Goal: Task Accomplishment & Management: Complete application form

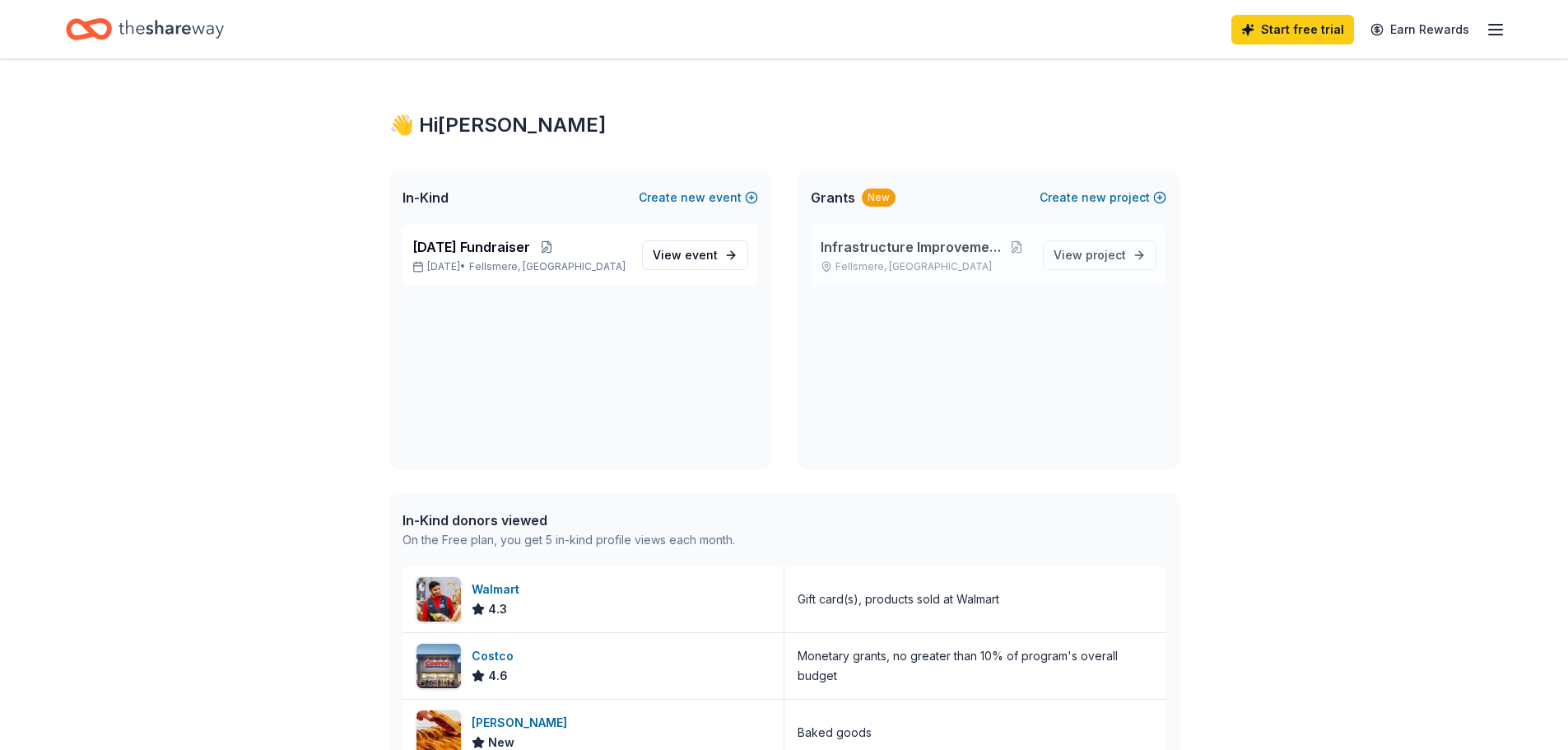
click at [900, 251] on span "Infrastructure Improvement Project" at bounding box center [912, 247] width 183 height 20
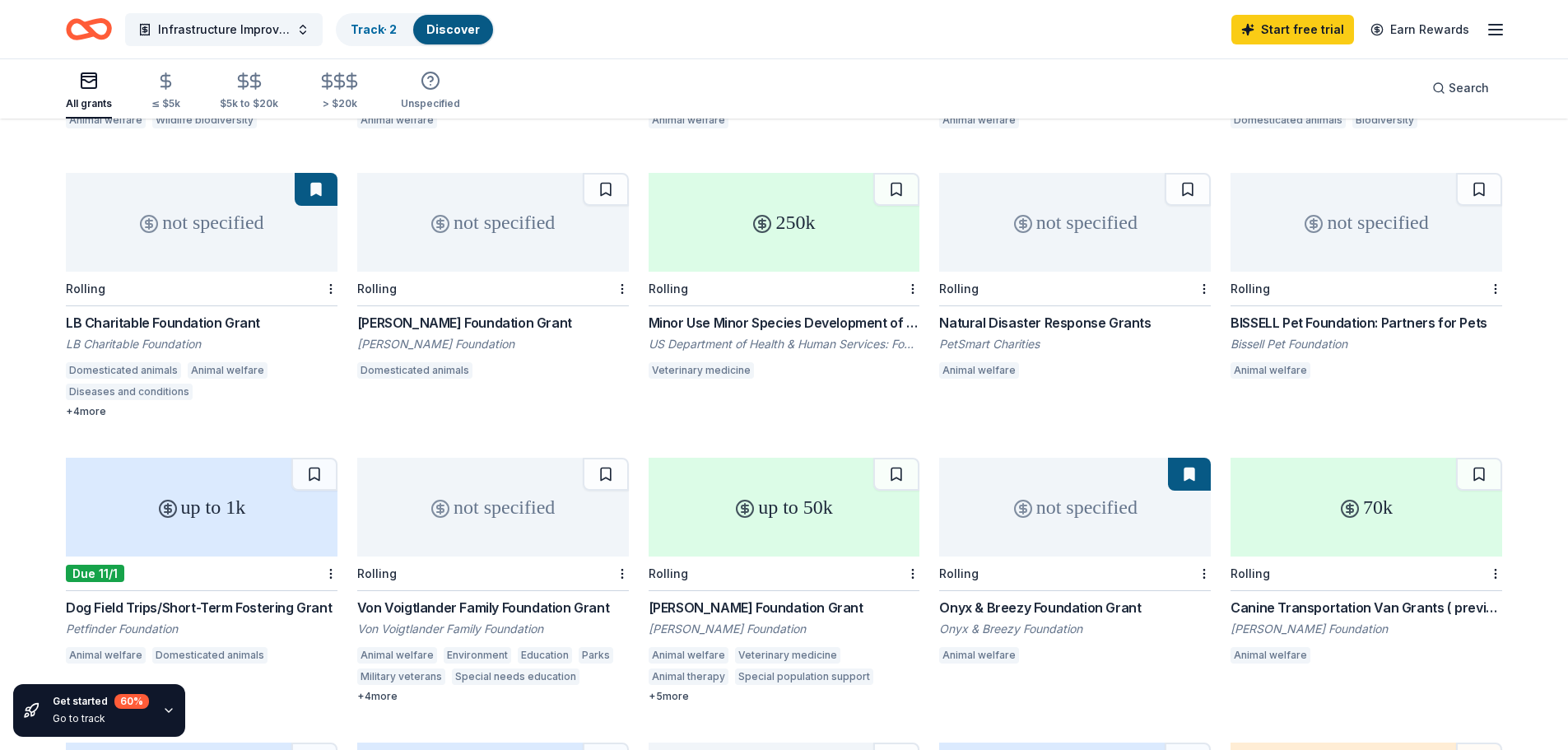
scroll to position [399, 0]
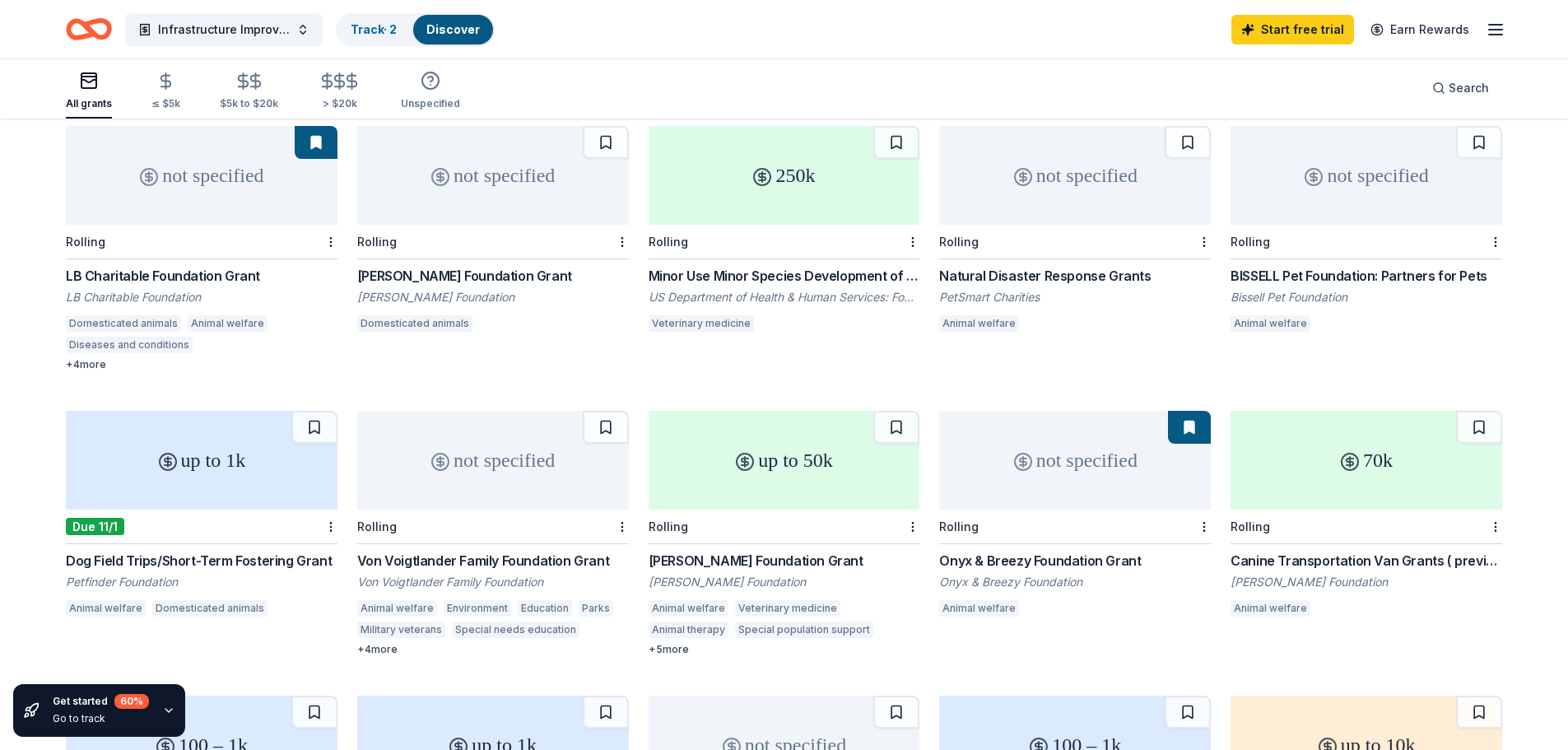
click at [1047, 465] on div "not specified" at bounding box center [1075, 460] width 272 height 99
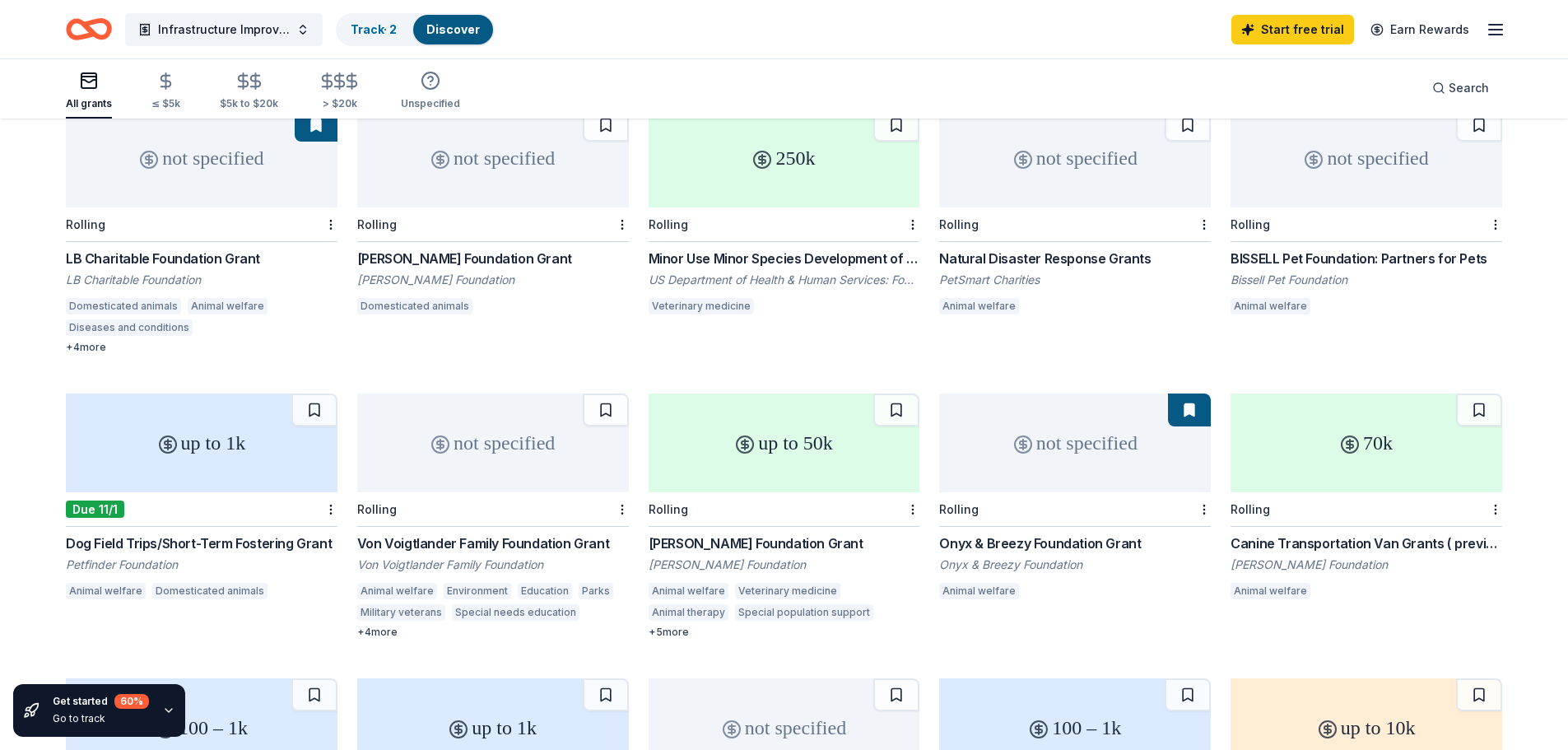
scroll to position [235, 0]
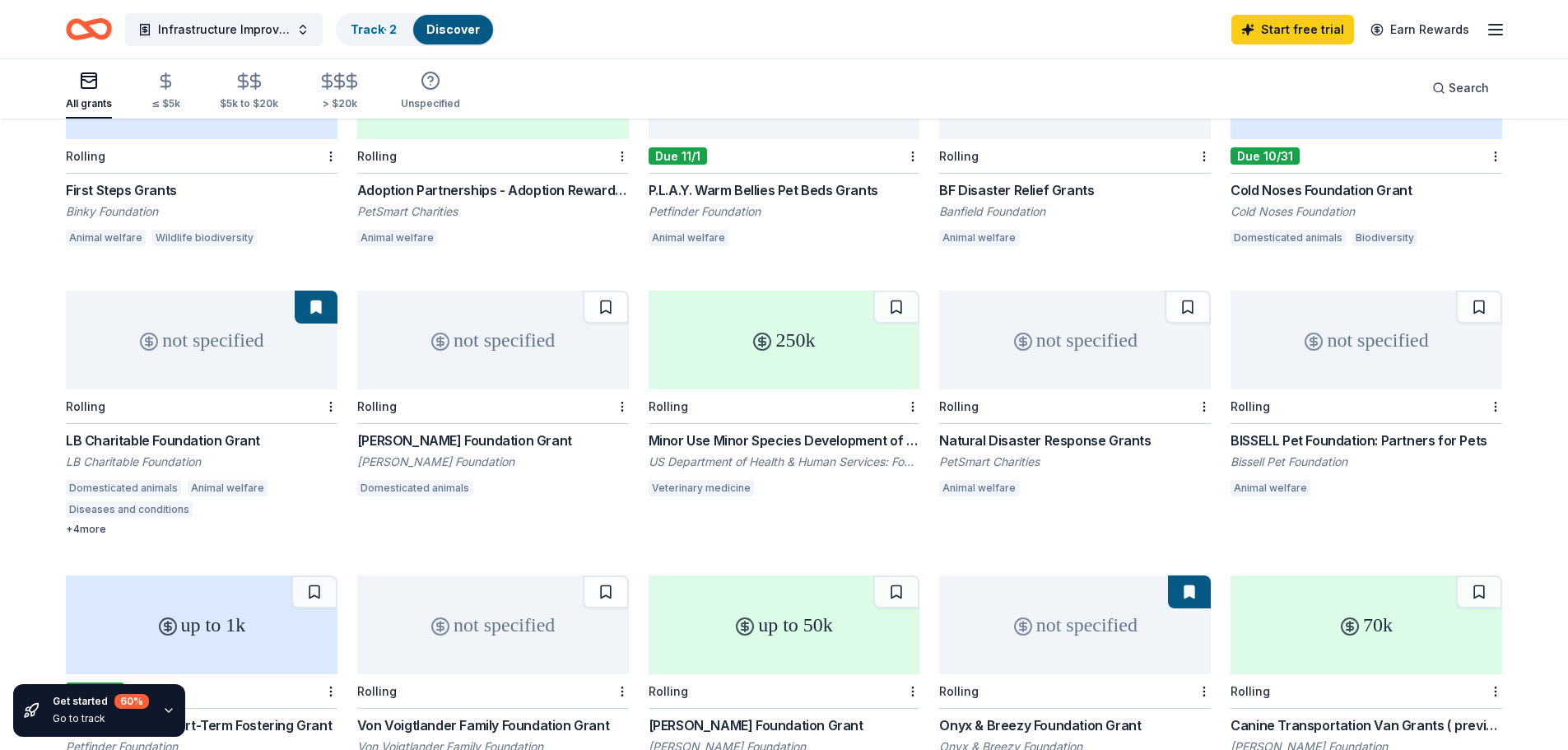
click at [211, 345] on div "not specified" at bounding box center [201, 340] width 272 height 99
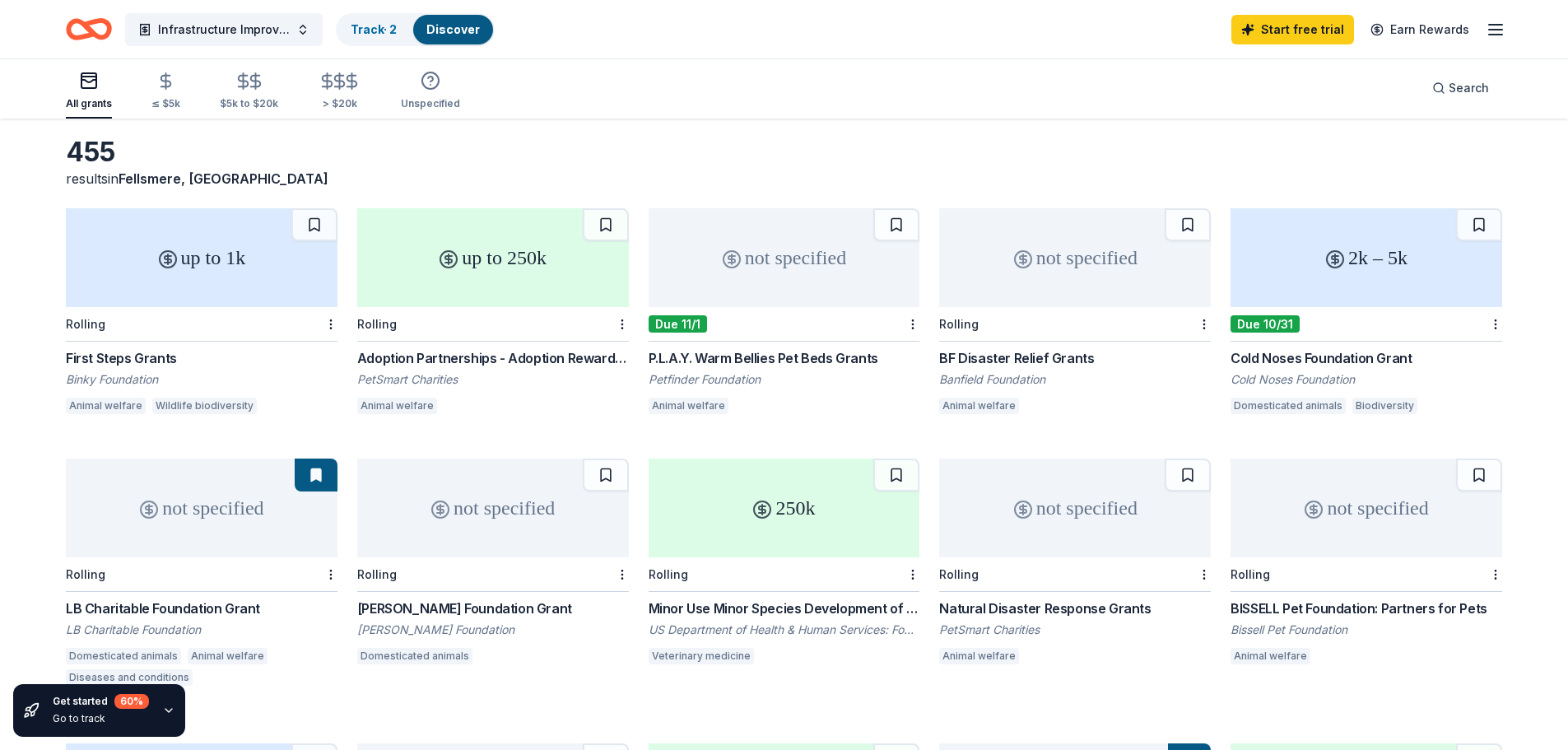
scroll to position [0, 0]
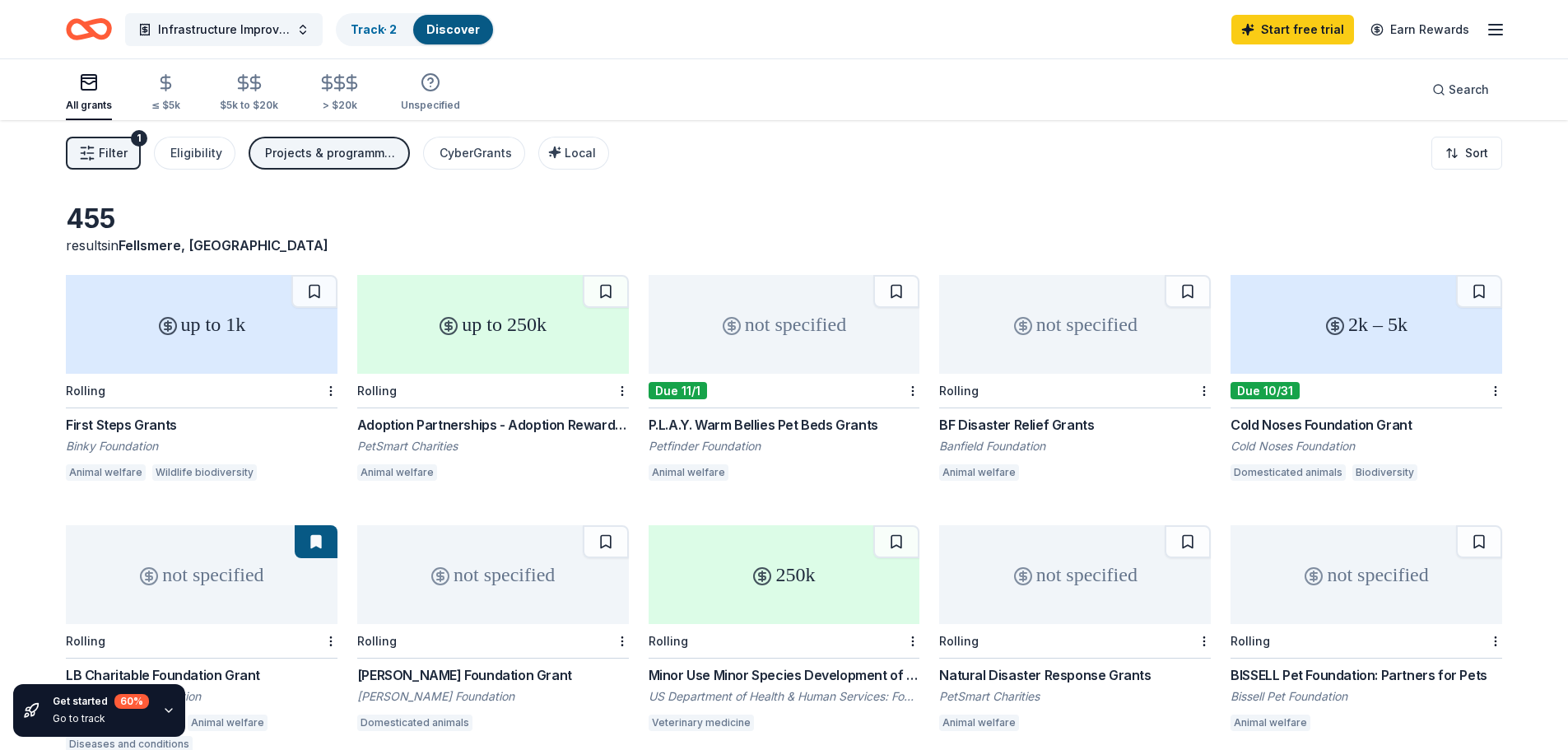
click at [221, 323] on div "up to 1k" at bounding box center [201, 324] width 272 height 99
click at [362, 29] on link "Track · 2" at bounding box center [374, 28] width 46 height 14
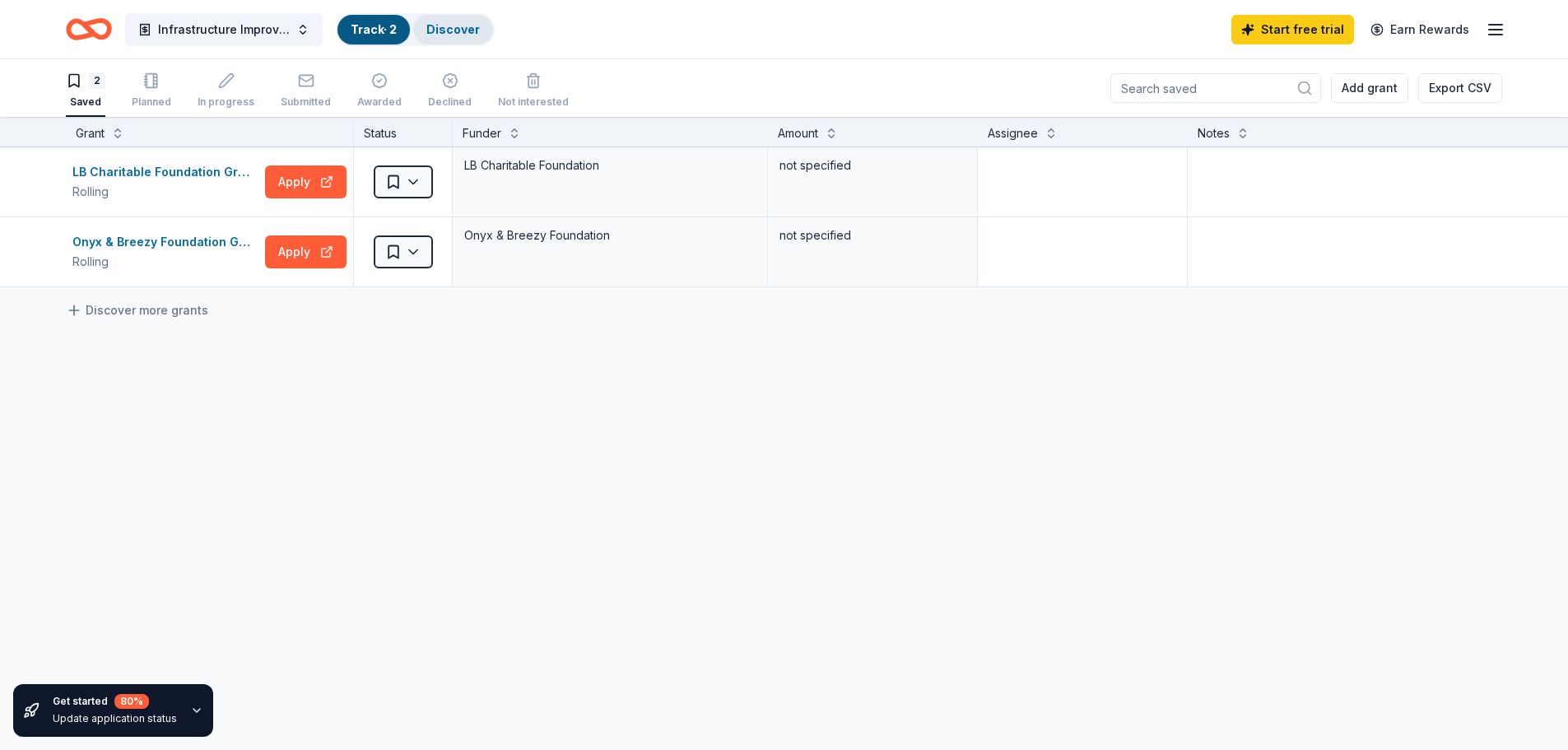
click at [455, 28] on link "Discover" at bounding box center [453, 28] width 54 height 14
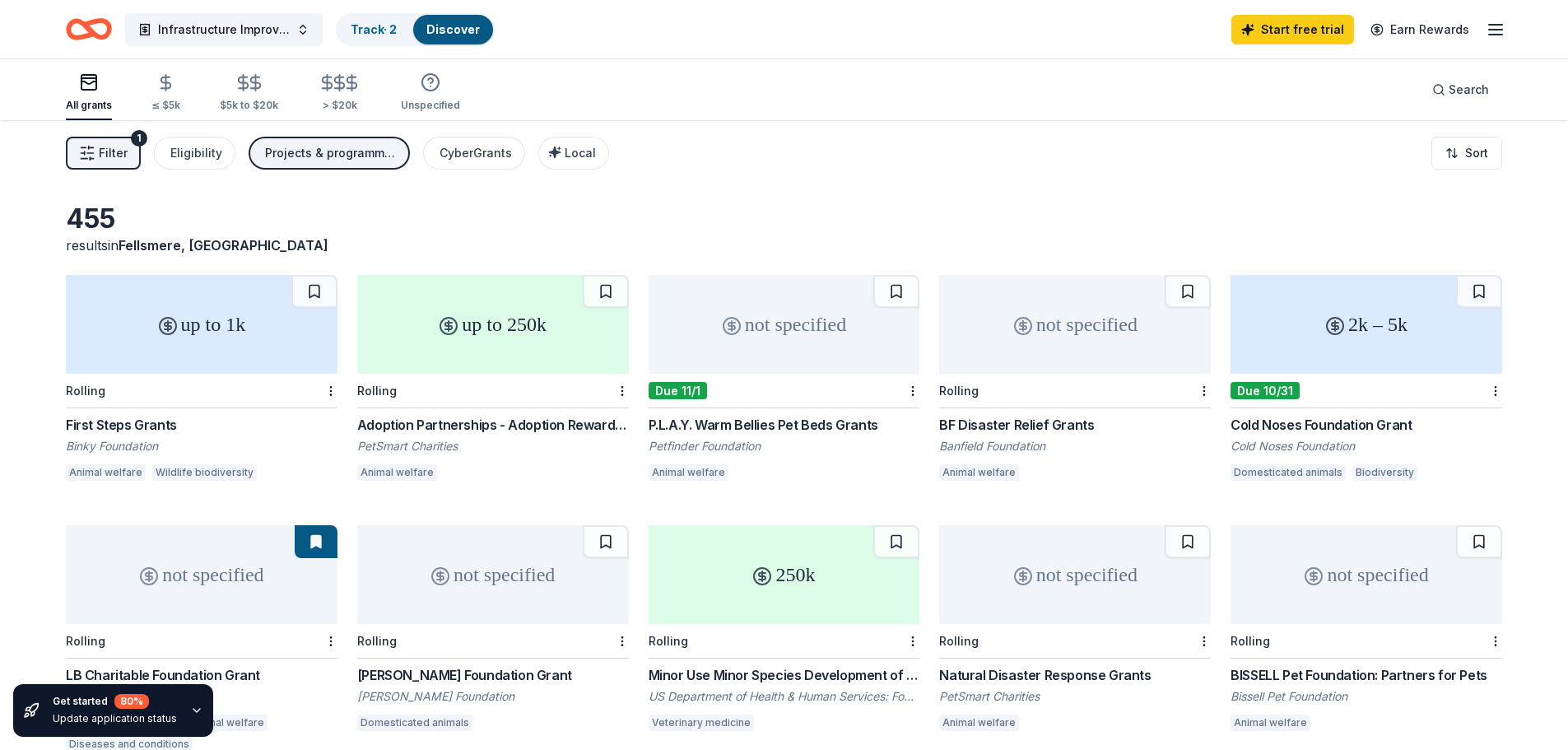
click at [1497, 23] on icon "button" at bounding box center [1496, 30] width 20 height 20
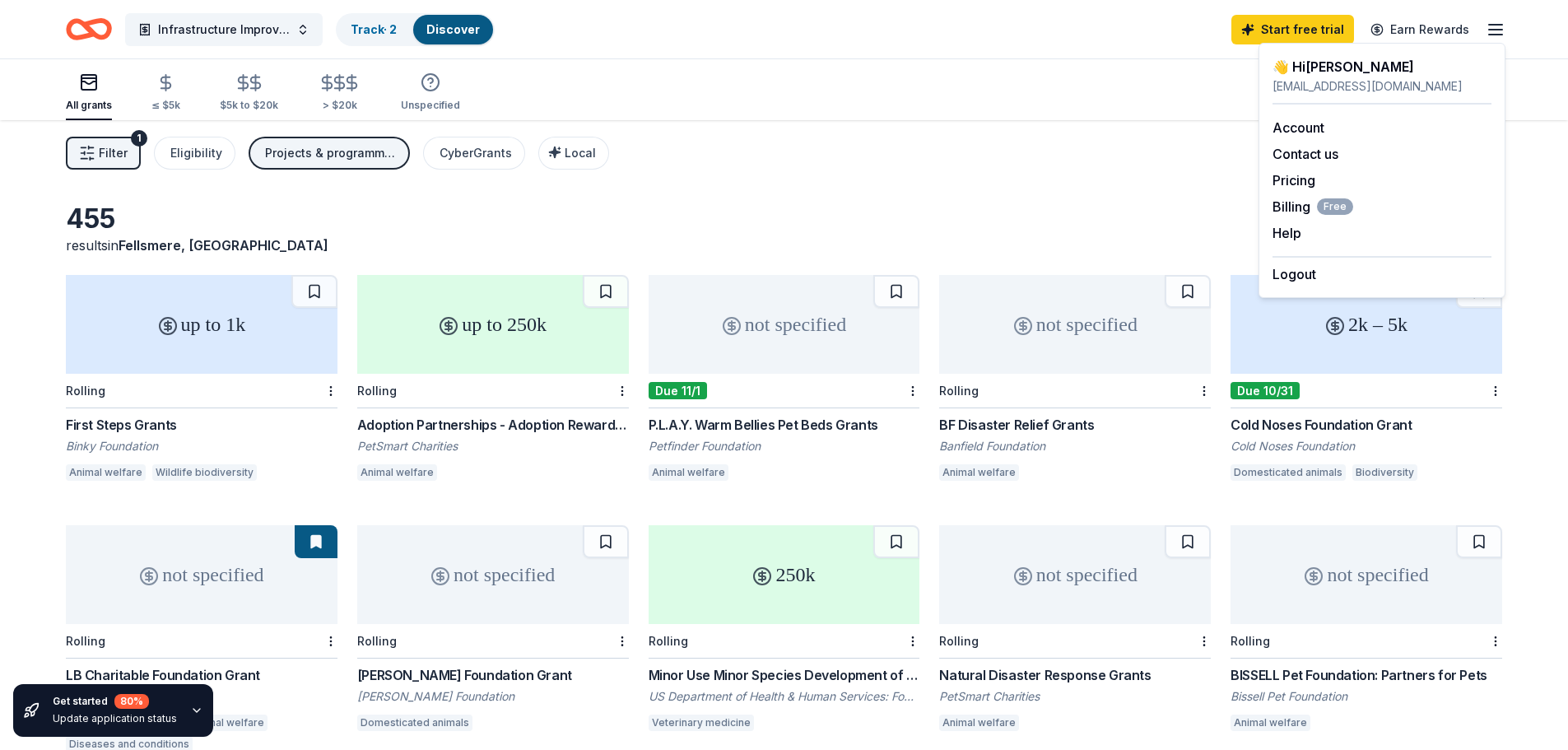
click at [1308, 65] on div "👋 Hi Mary" at bounding box center [1382, 66] width 219 height 20
click at [305, 30] on button "Infrastructure Improvement Project" at bounding box center [224, 29] width 197 height 33
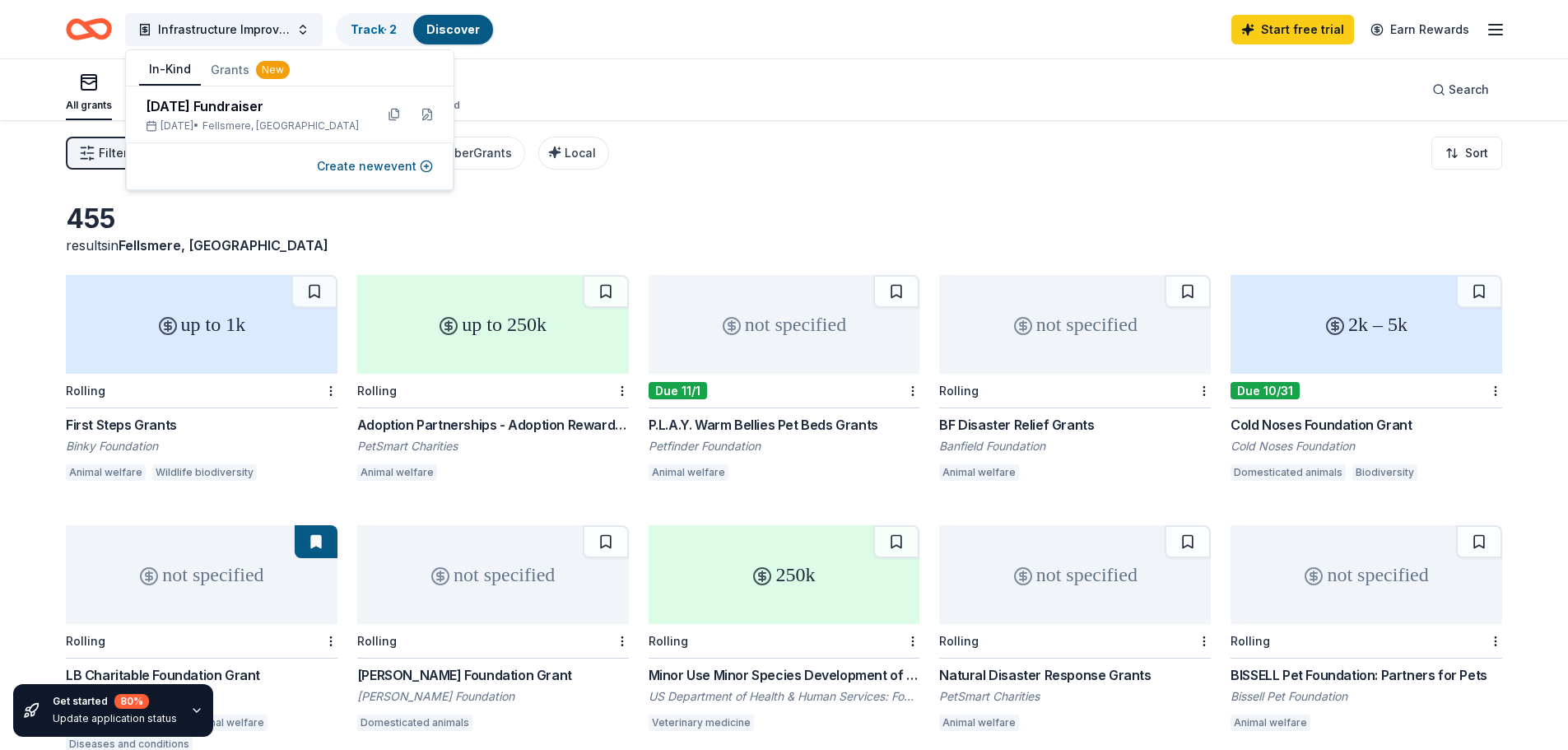
click at [169, 65] on button "In-Kind" at bounding box center [170, 70] width 62 height 31
click at [241, 110] on div "[DATE] Fundraiser" at bounding box center [253, 106] width 216 height 20
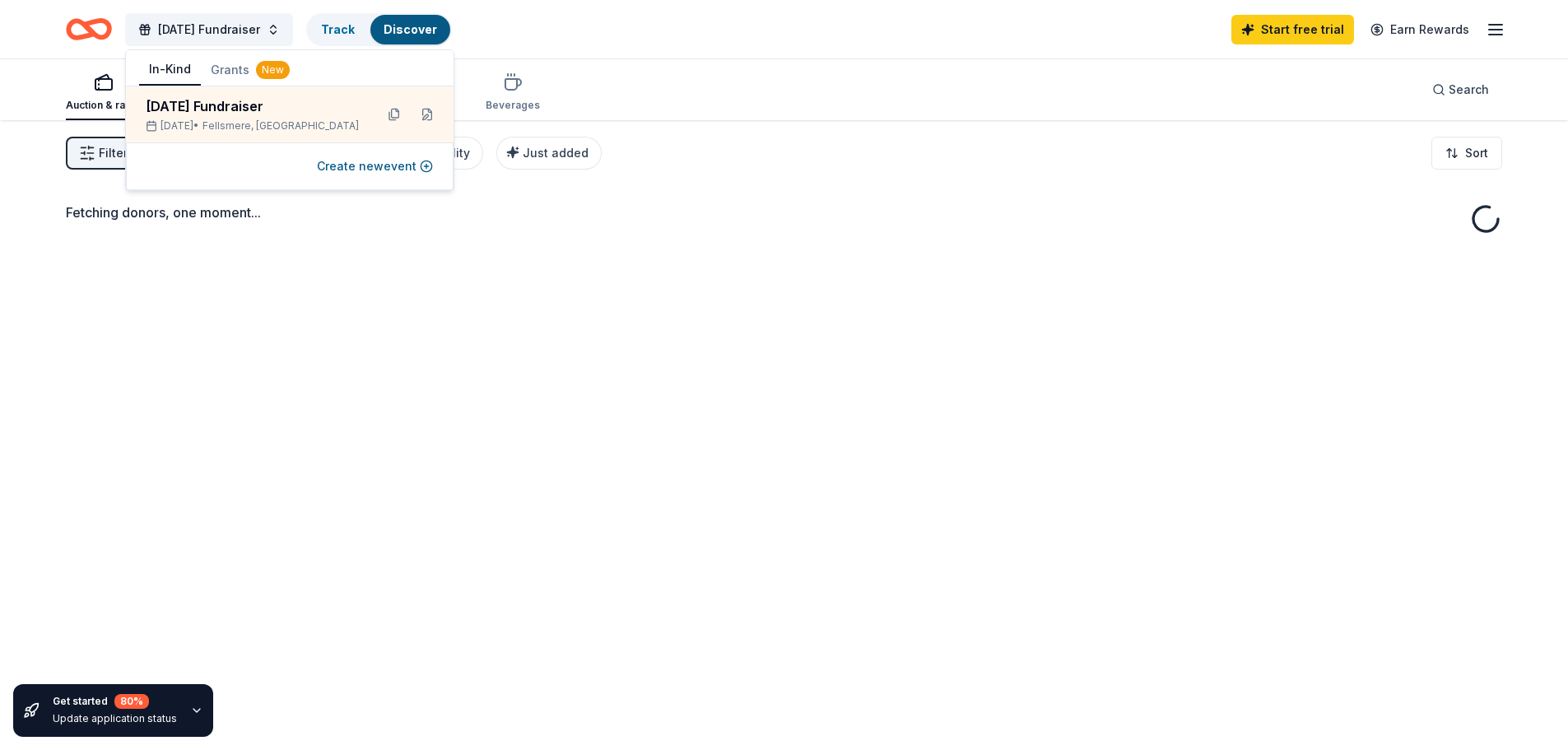
click at [767, 213] on div "Fetching donors, one moment..." at bounding box center [784, 213] width 1437 height 20
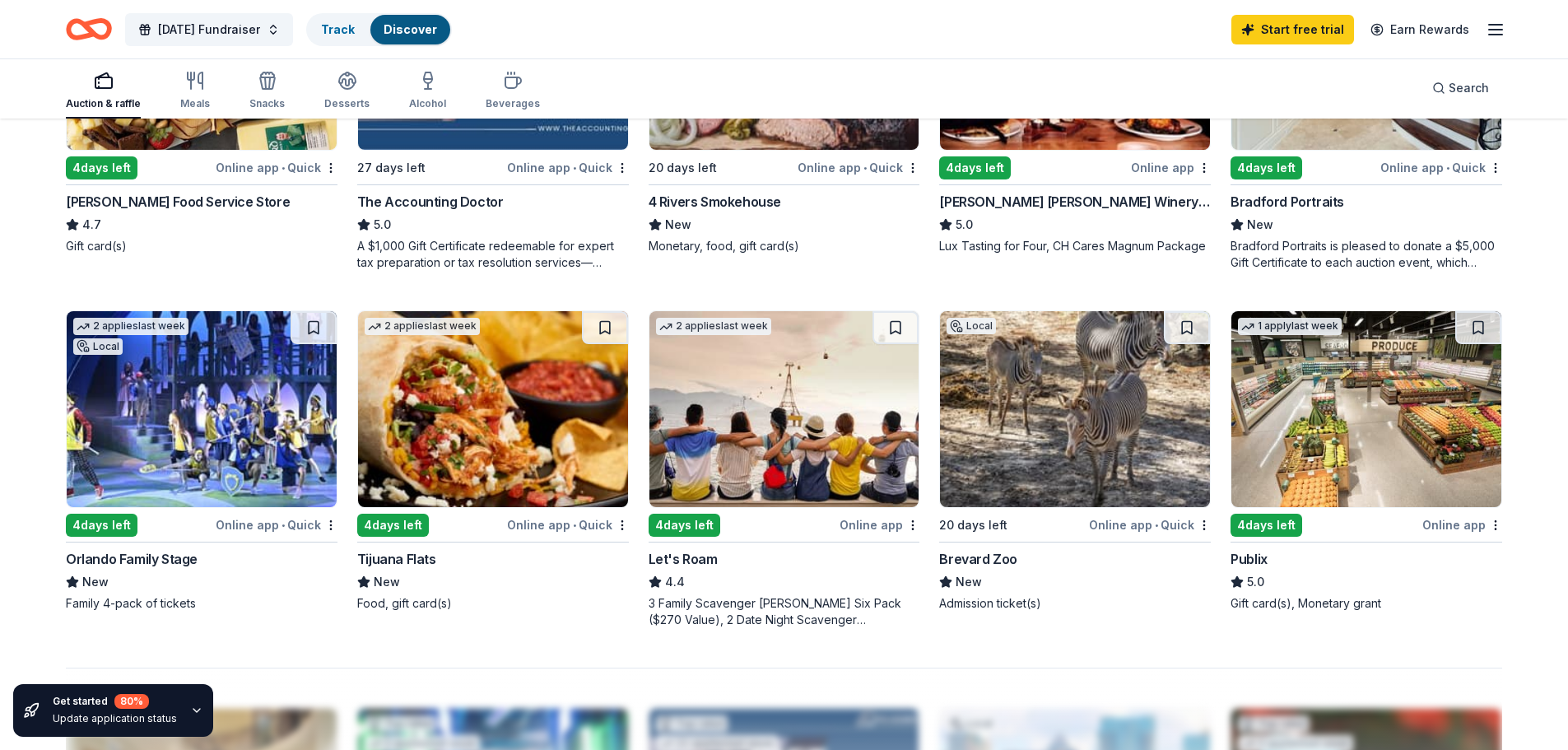
scroll to position [1070, 0]
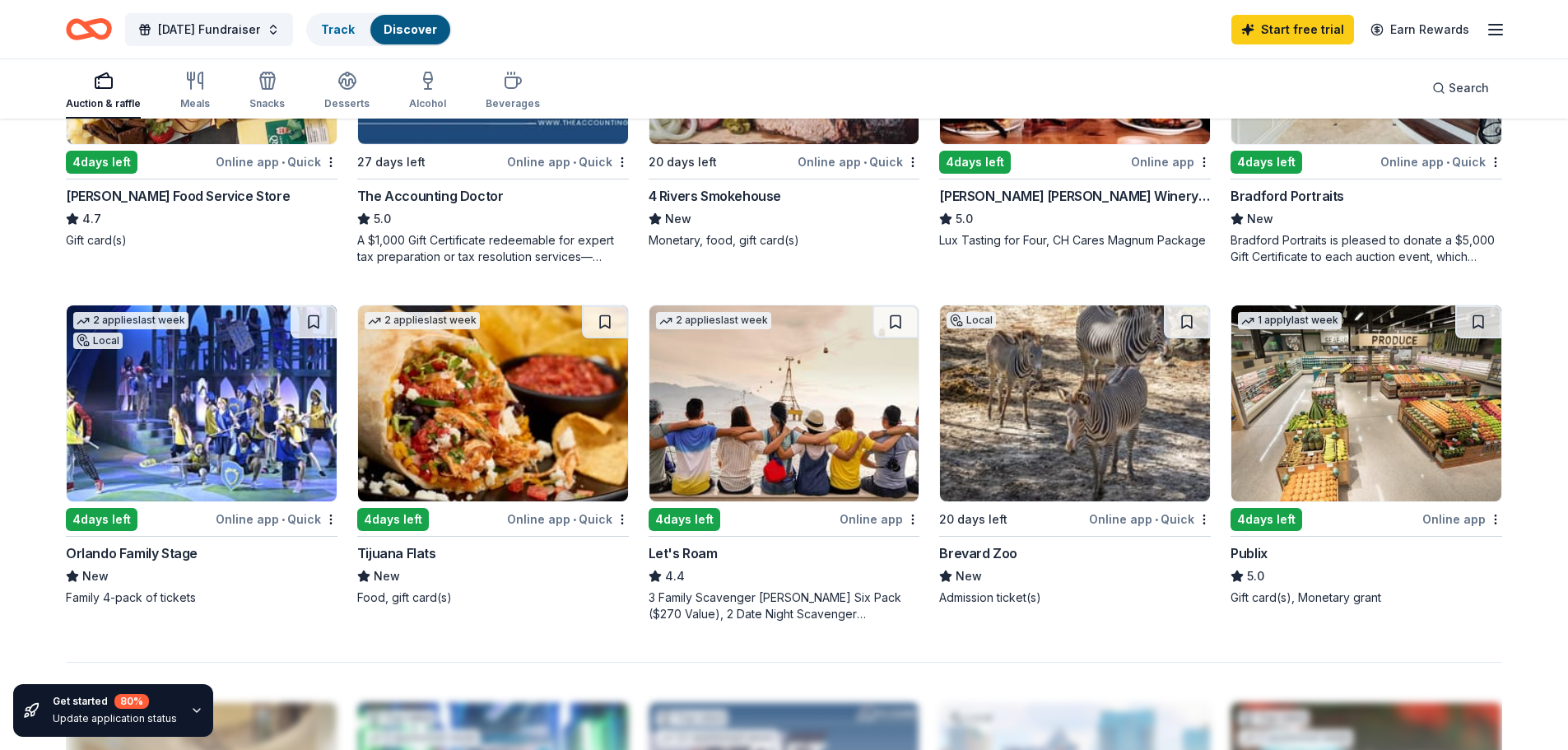
click at [1473, 516] on div "Online app" at bounding box center [1462, 518] width 80 height 21
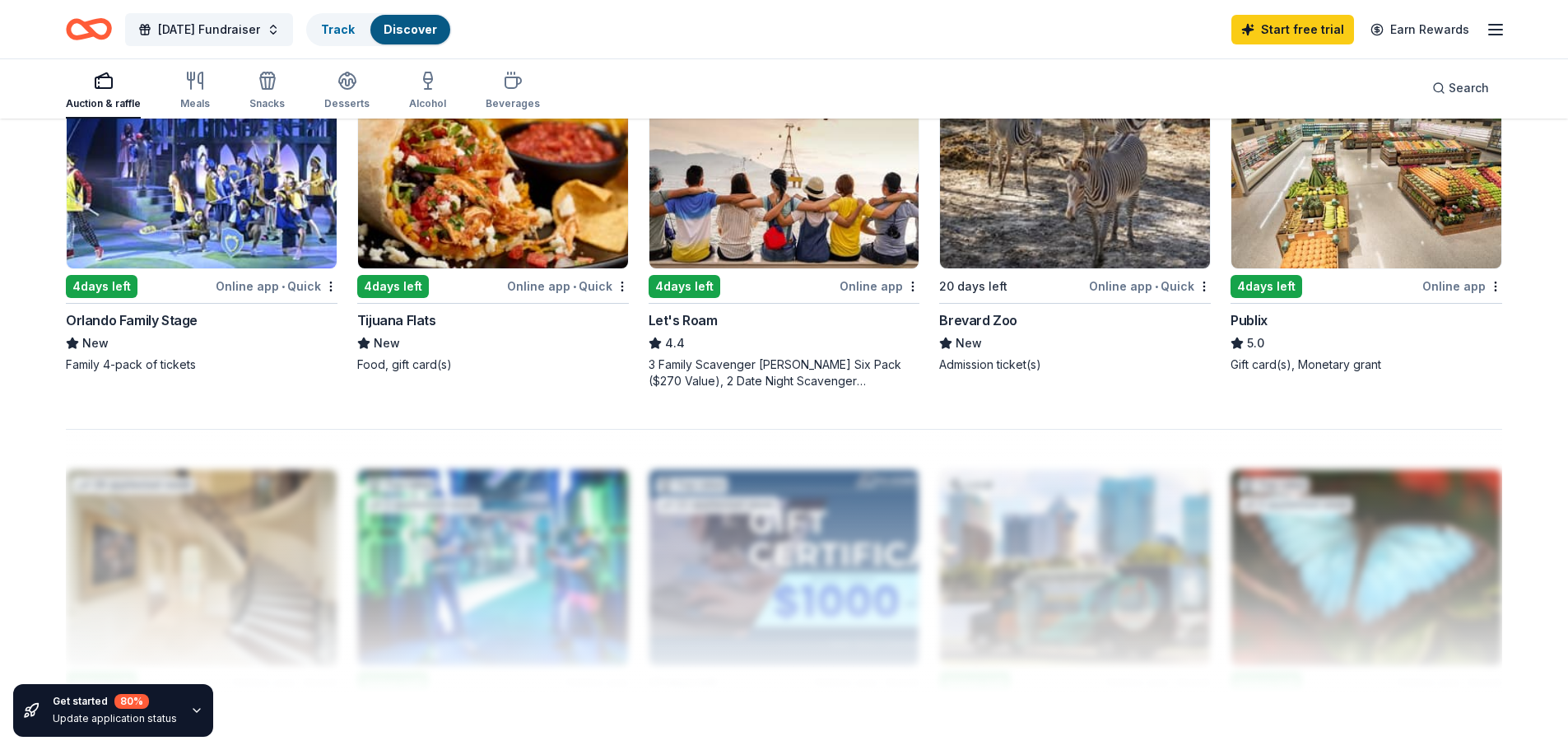
scroll to position [1316, 0]
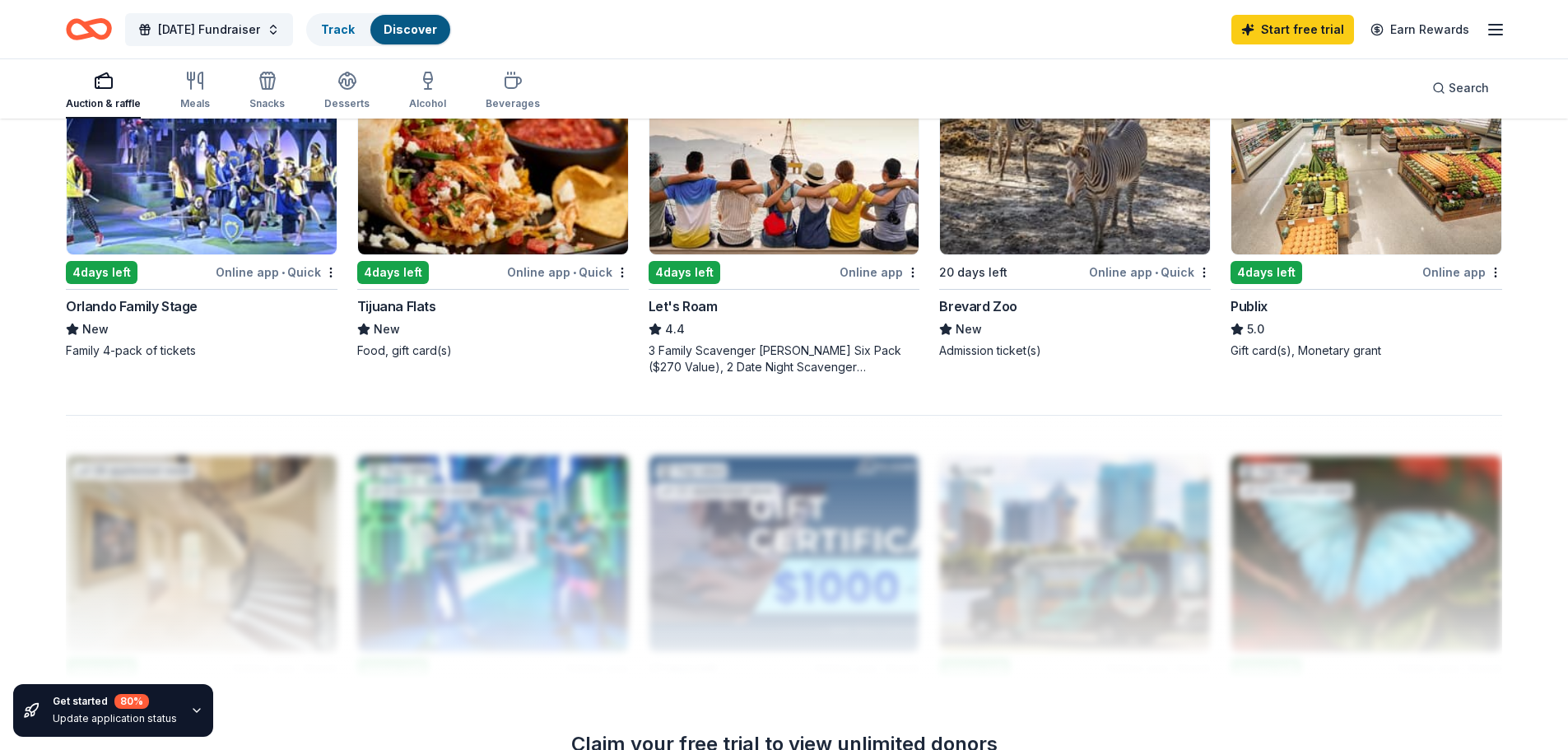
click at [1182, 273] on div "Online app • Quick" at bounding box center [1151, 272] width 122 height 21
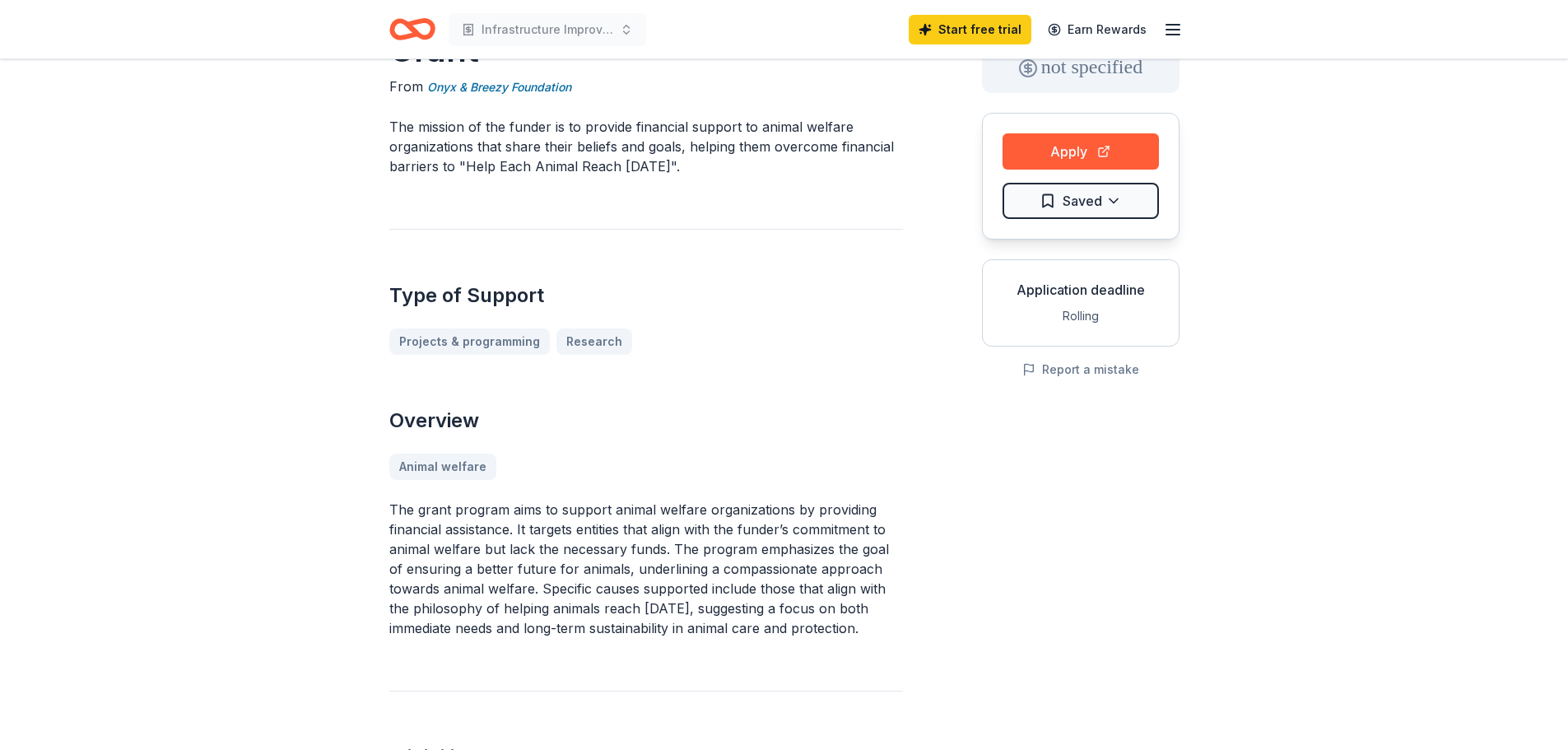
scroll to position [83, 0]
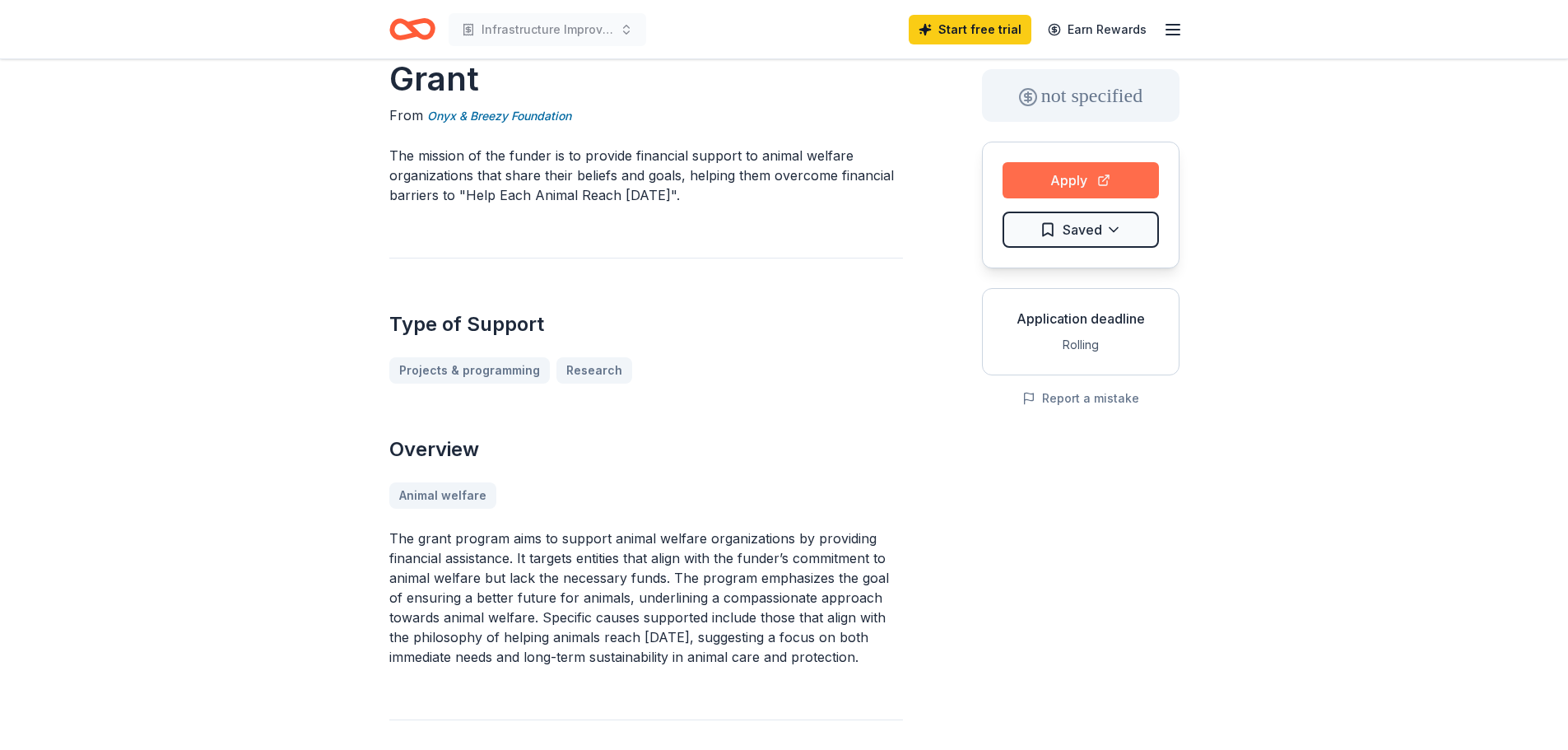
click at [1067, 173] on button "Apply" at bounding box center [1081, 180] width 156 height 36
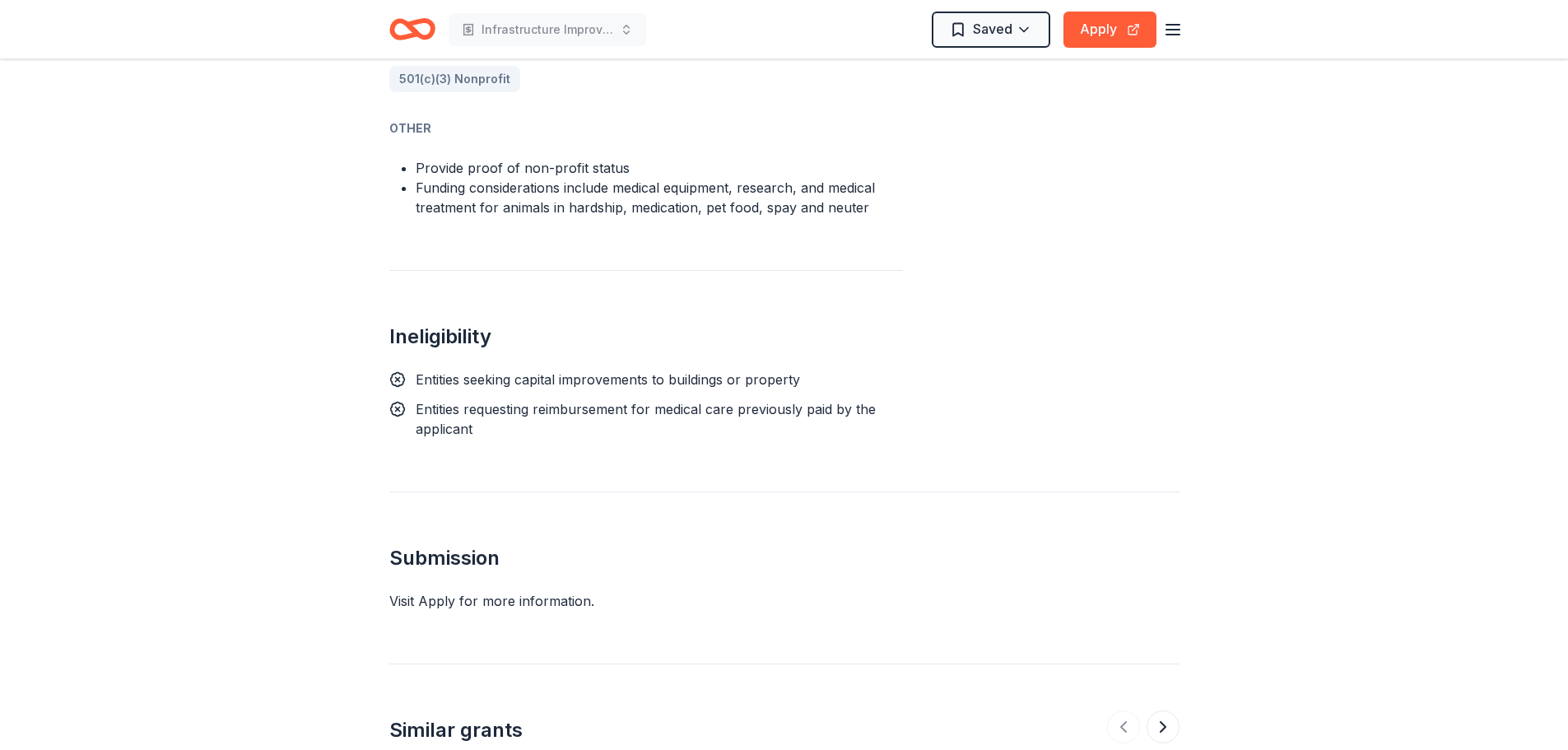
scroll to position [905, 0]
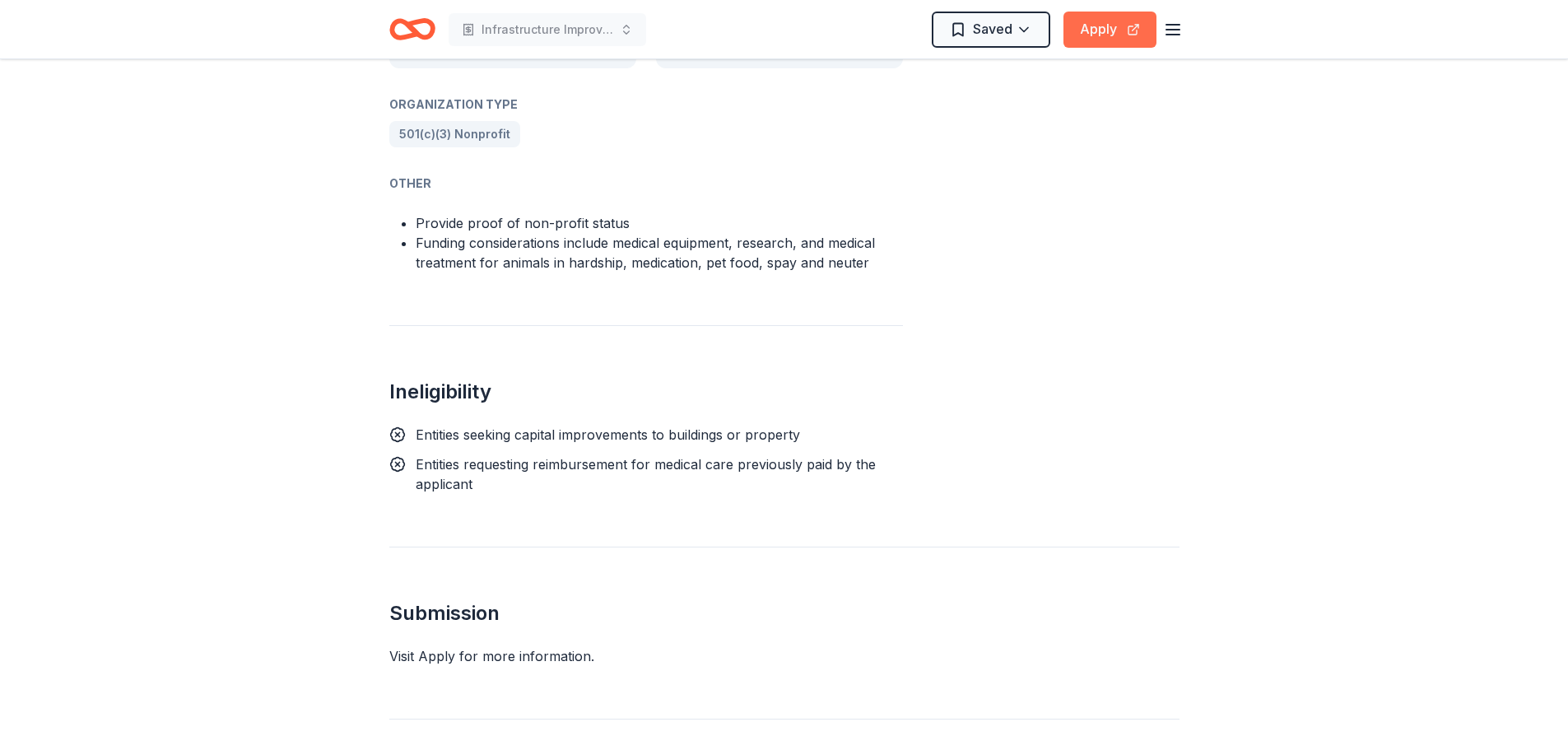
click at [1101, 30] on button "Apply" at bounding box center [1111, 30] width 93 height 36
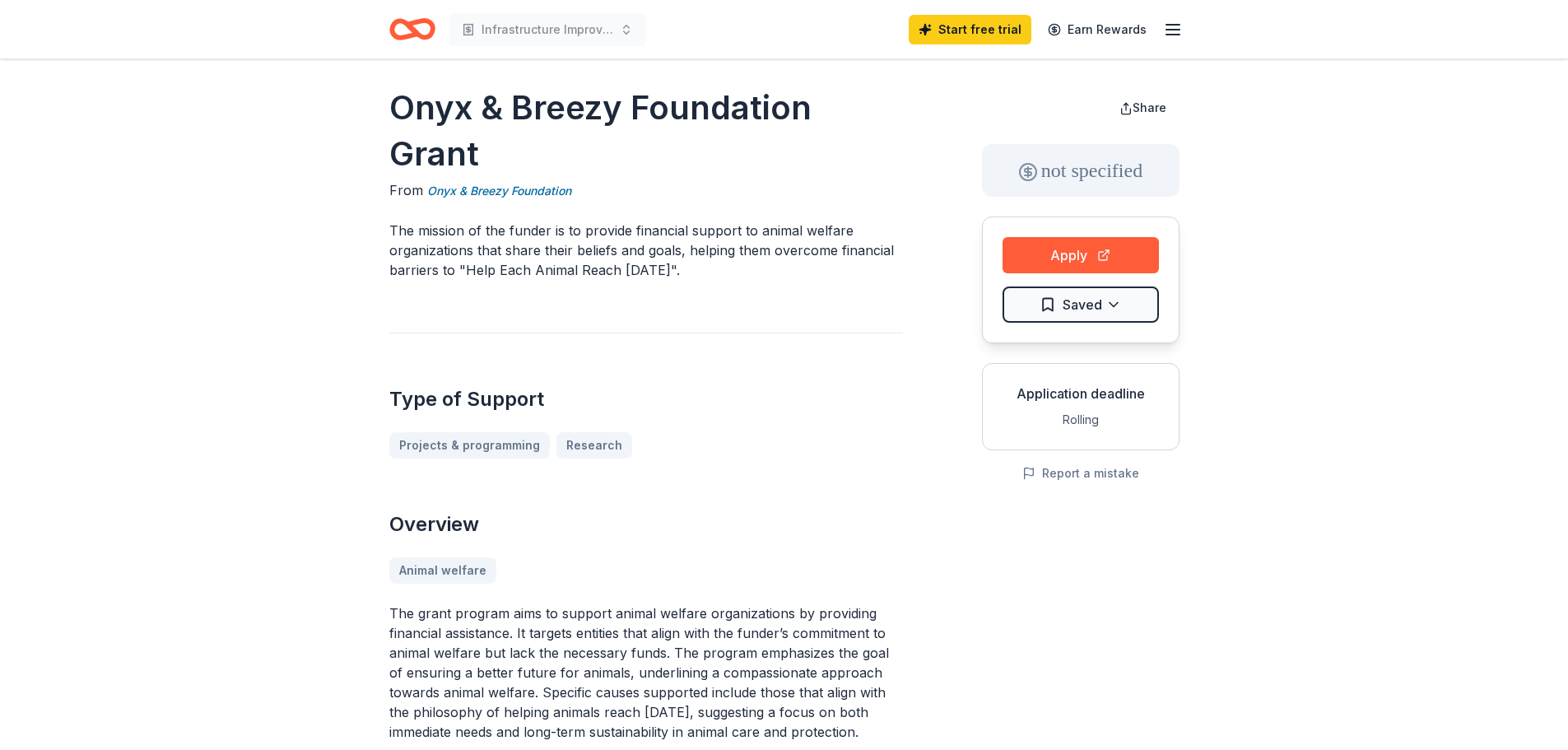
scroll to position [0, 0]
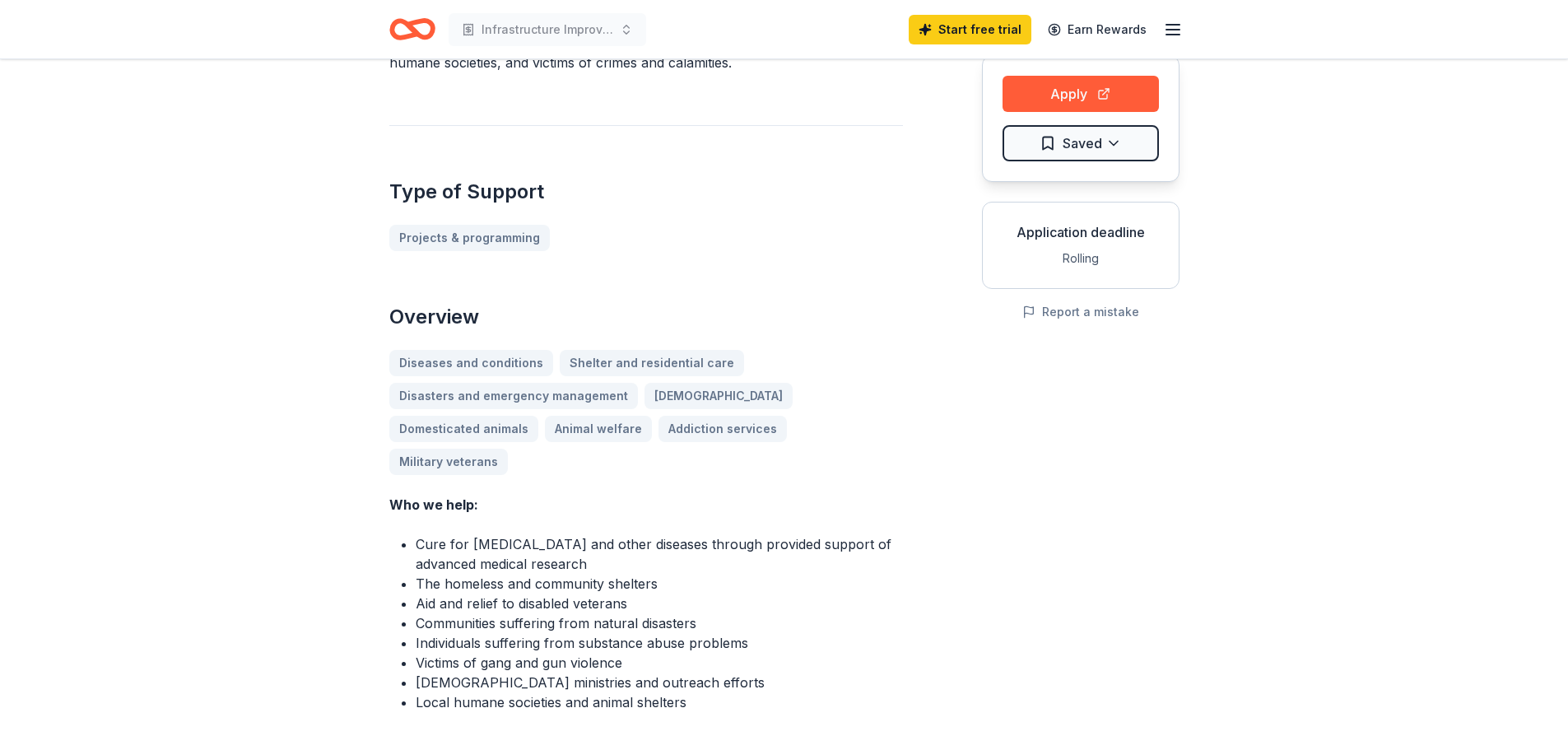
scroll to position [165, 0]
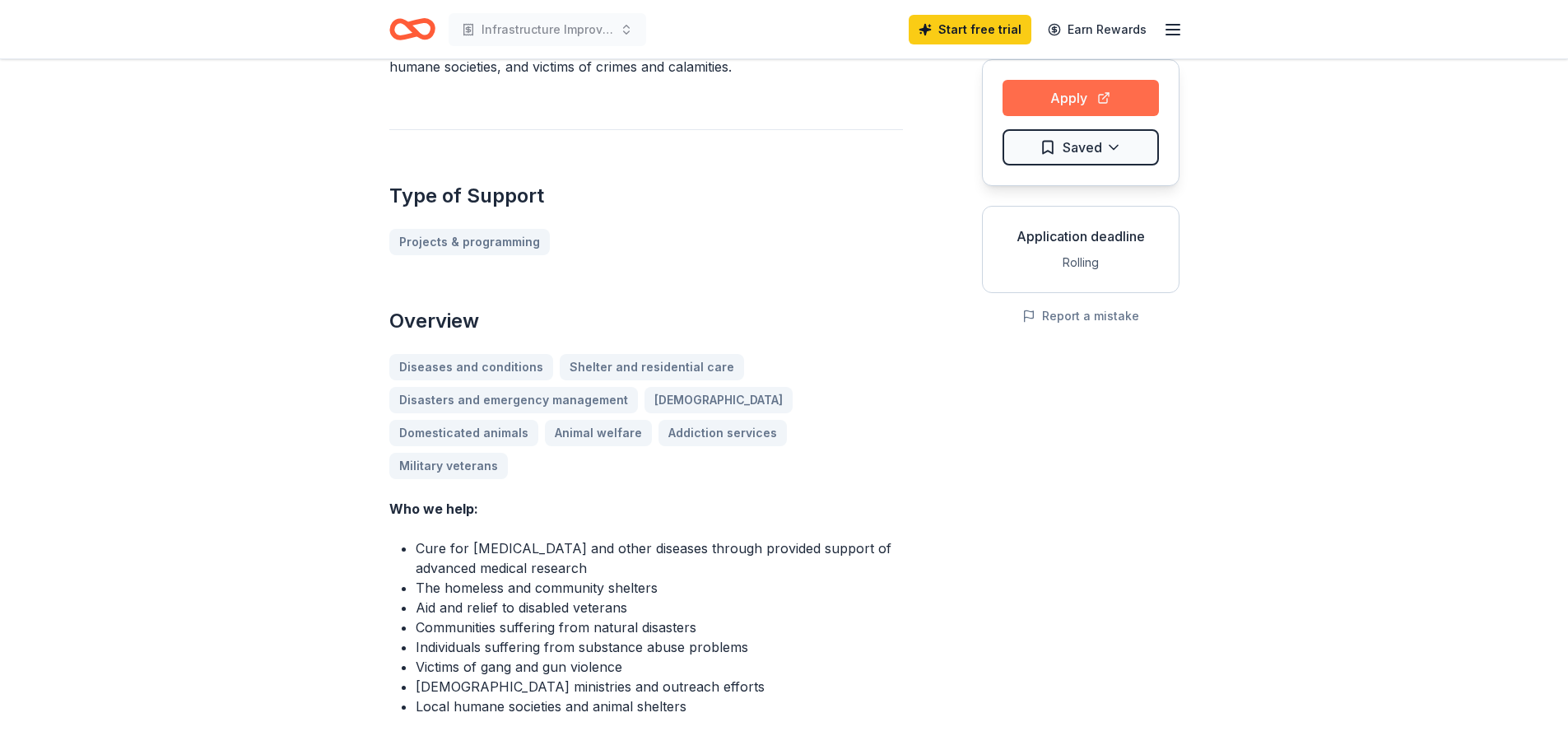
click at [1063, 100] on button "Apply" at bounding box center [1081, 98] width 156 height 36
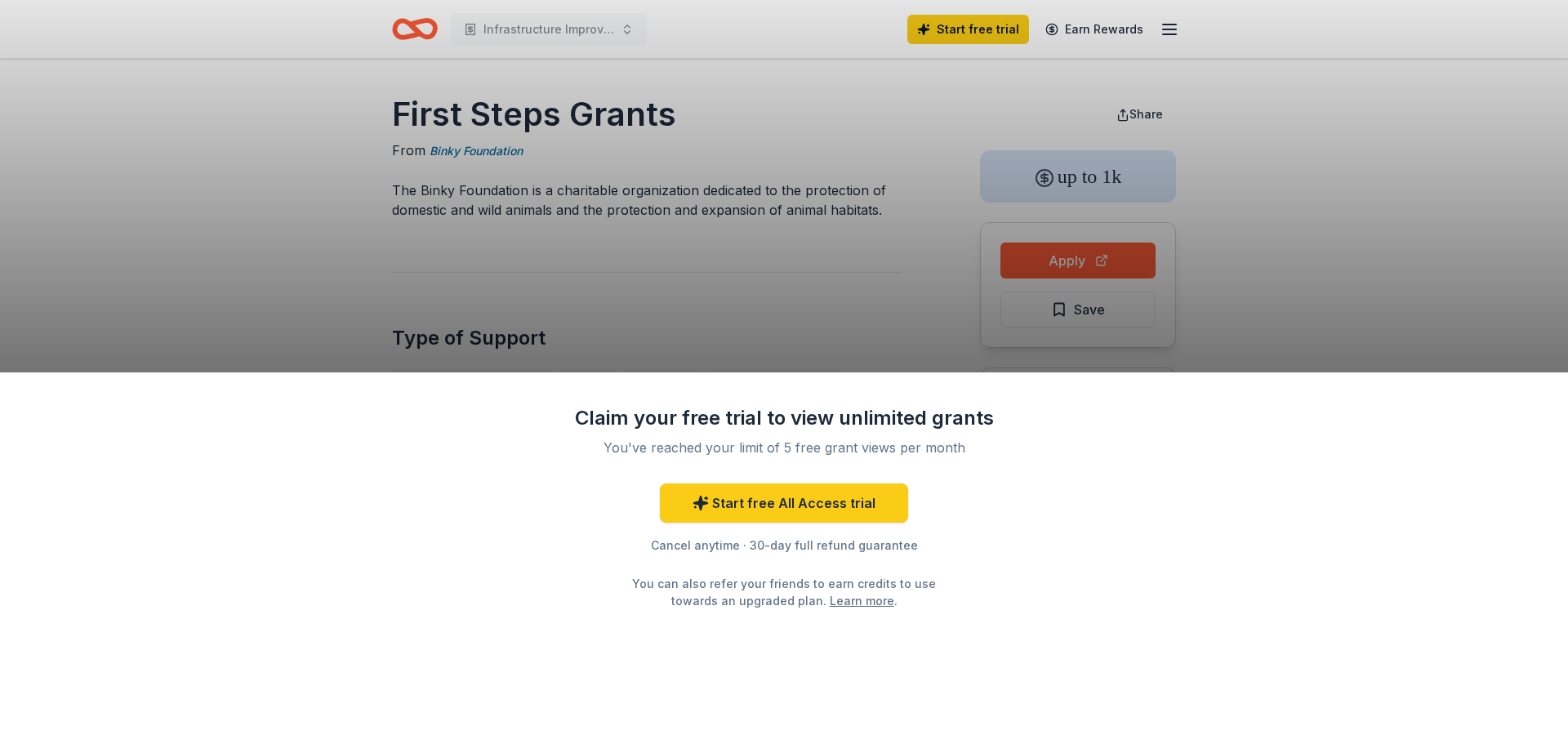
click at [776, 318] on div "Claim your free trial to view unlimited grants You've reached your limit of 5 f…" at bounding box center [784, 372] width 1568 height 744
click at [828, 283] on div "Claim your free trial to view unlimited grants You've reached your limit of 5 f…" at bounding box center [784, 372] width 1568 height 744
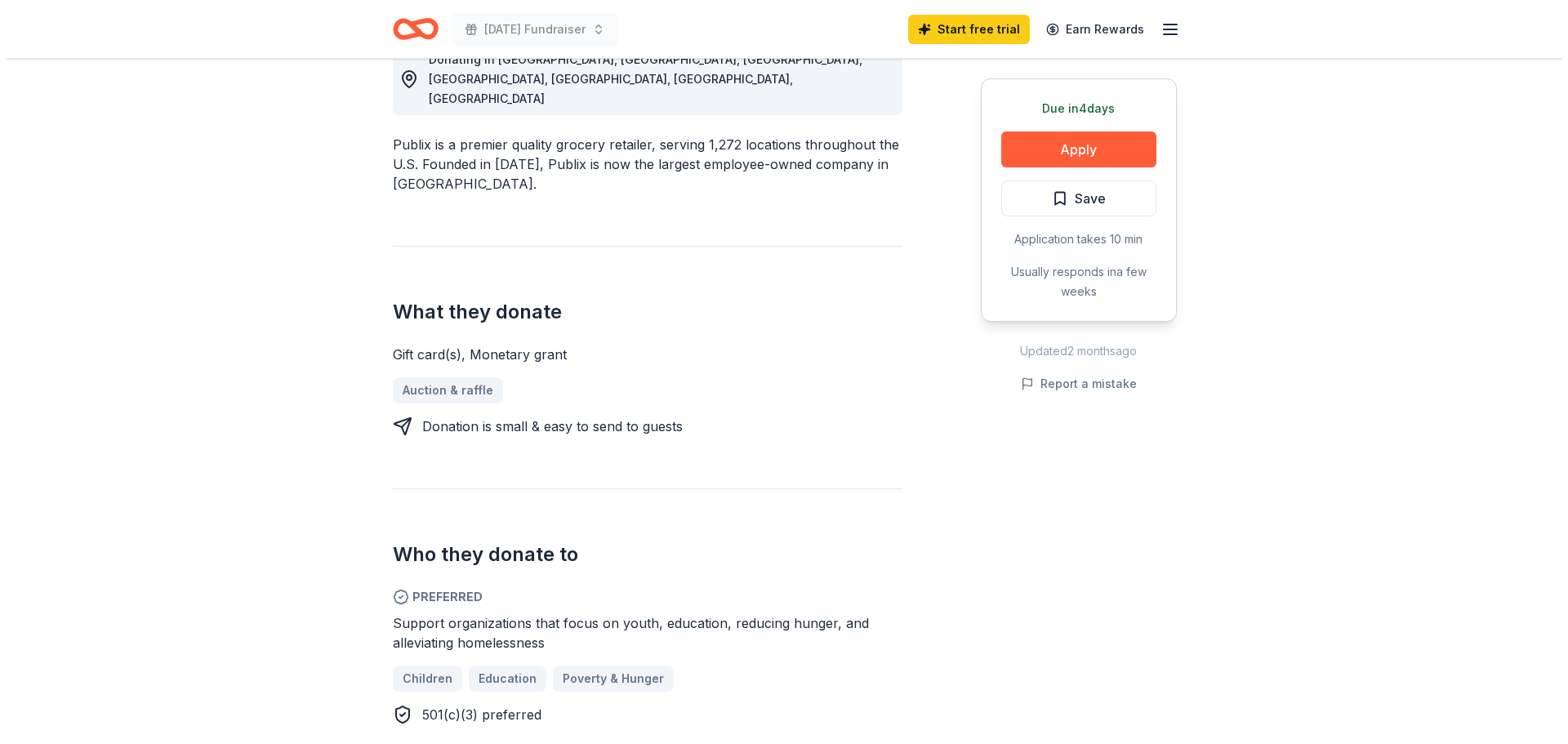
scroll to position [490, 0]
click at [1088, 142] on button "Apply" at bounding box center [1073, 150] width 155 height 36
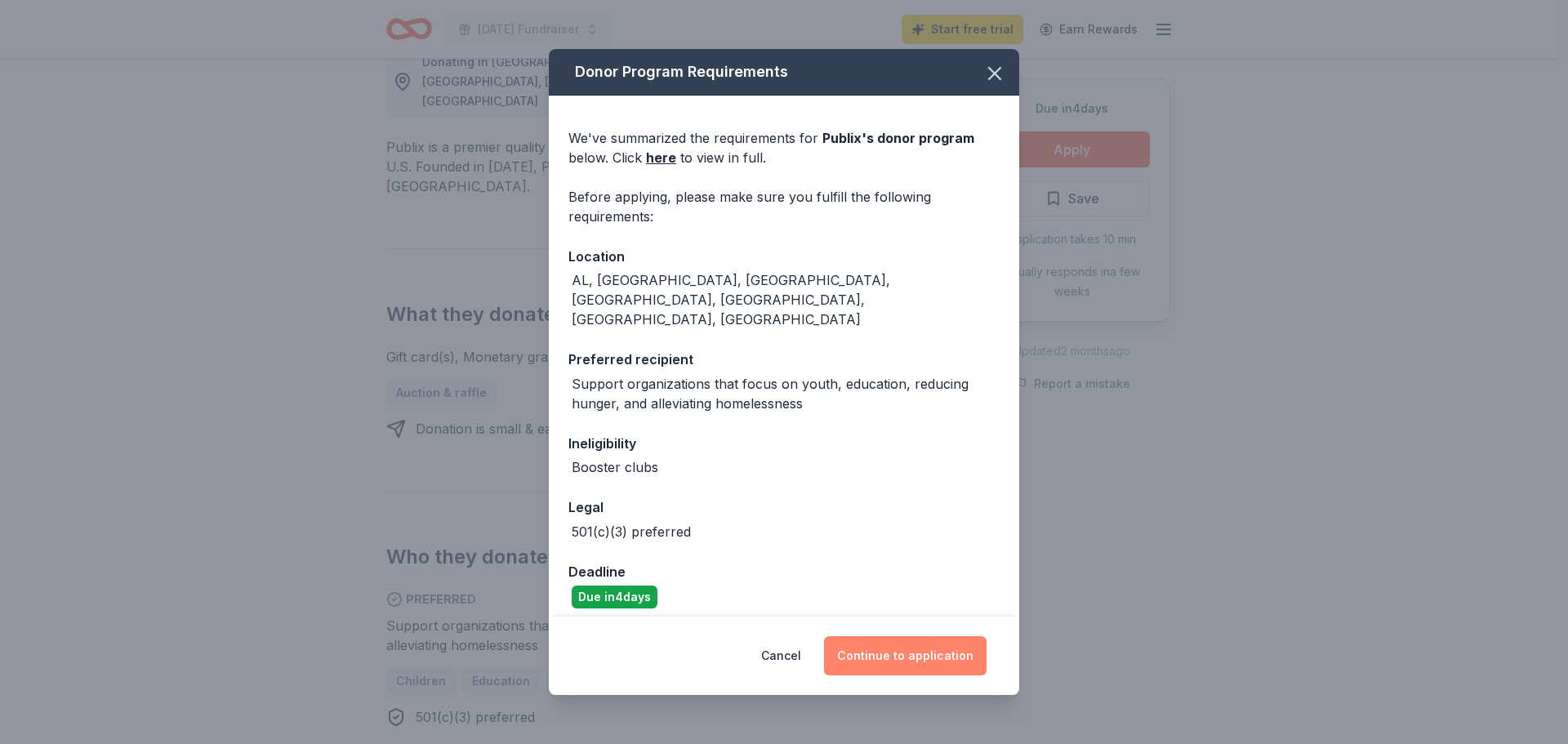
click at [918, 638] on button "Continue to application" at bounding box center [905, 655] width 162 height 39
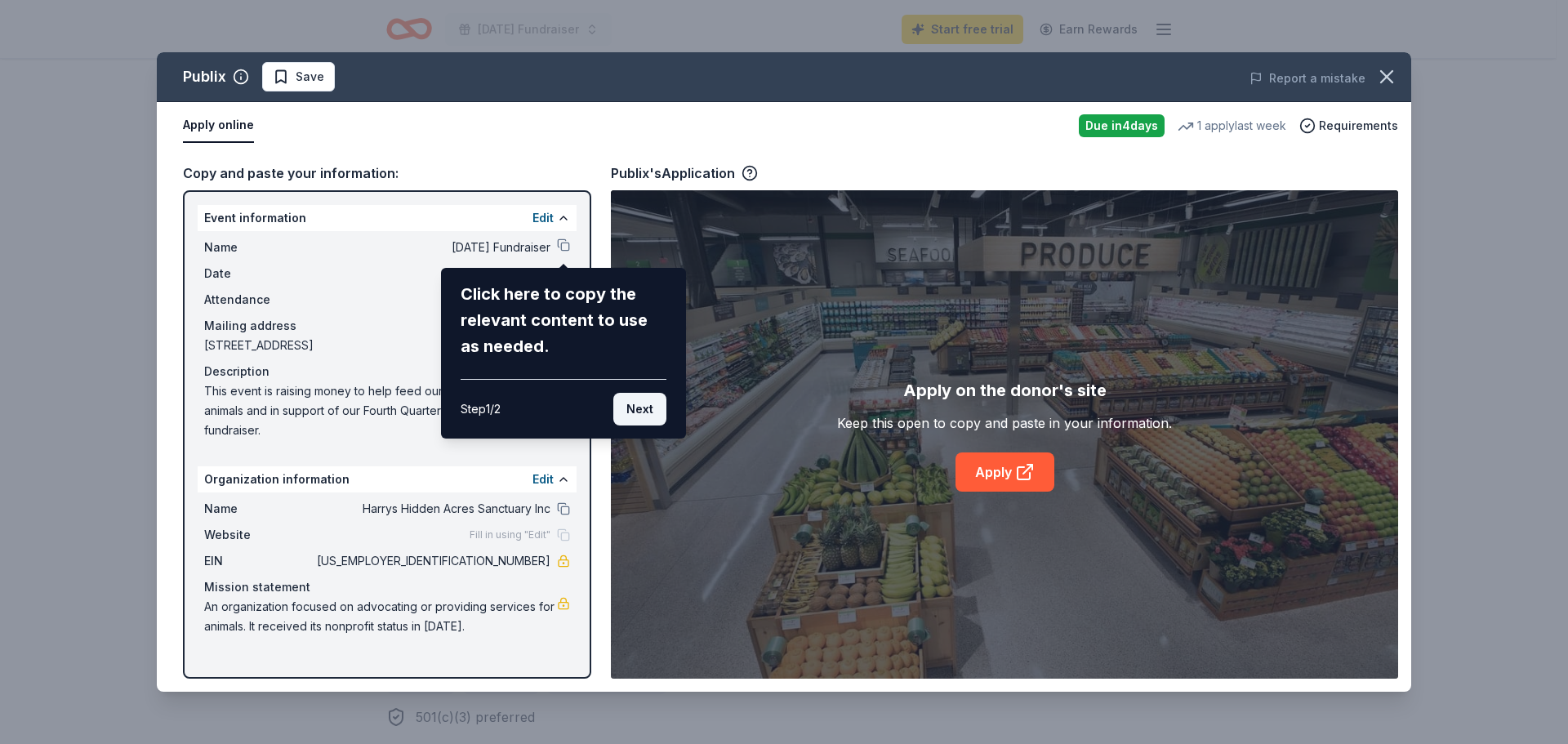
click at [637, 409] on button "Next" at bounding box center [640, 409] width 53 height 32
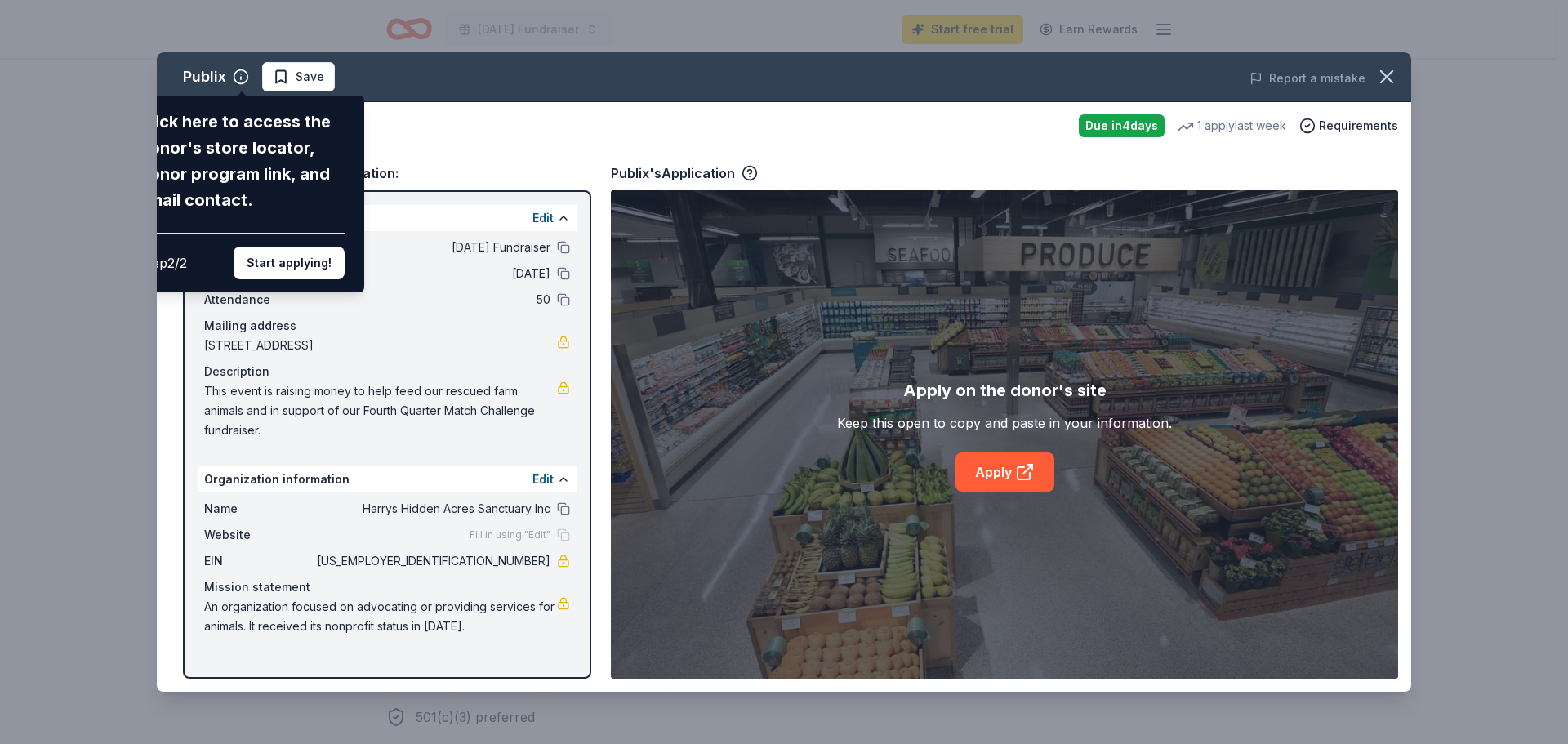
drag, startPoint x: 322, startPoint y: 207, endPoint x: 392, endPoint y: 211, distance: 70.1
click at [392, 211] on div "Publix Click here to access the donor's store locator, donor program link, and …" at bounding box center [784, 372] width 1254 height 639
click at [307, 259] on button "Start applying!" at bounding box center [289, 262] width 111 height 32
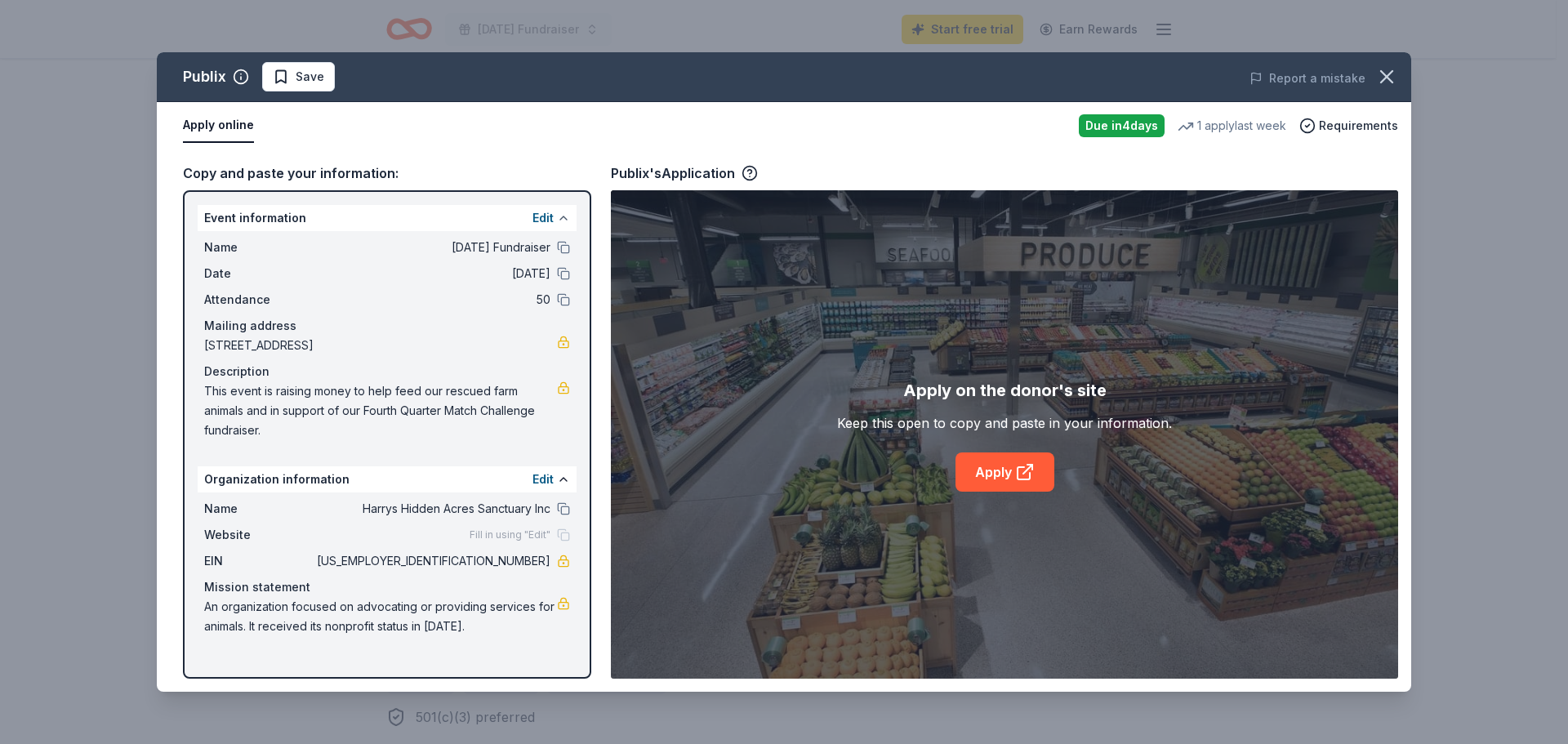
click at [559, 216] on button at bounding box center [563, 217] width 13 height 13
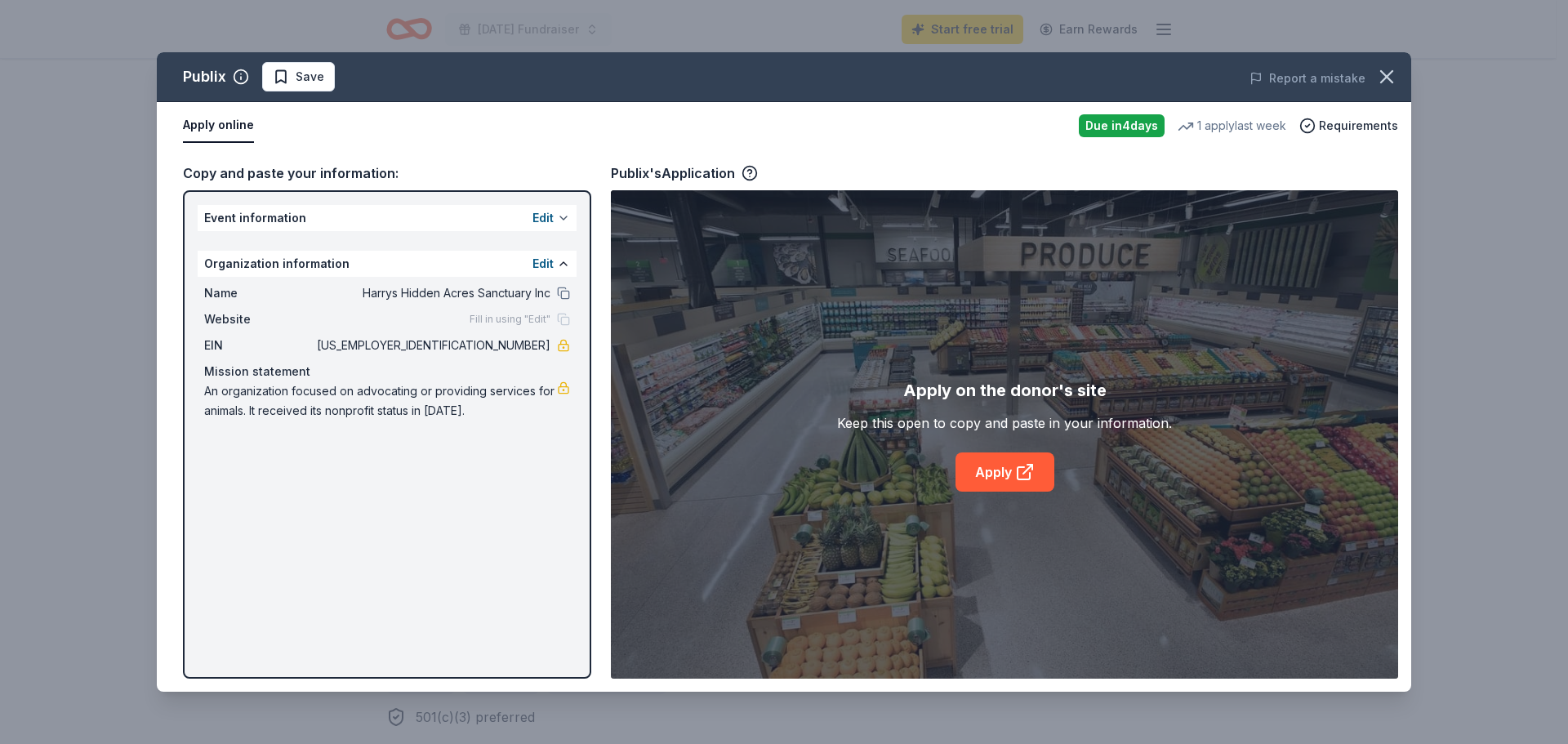
click at [563, 216] on button at bounding box center [563, 217] width 13 height 13
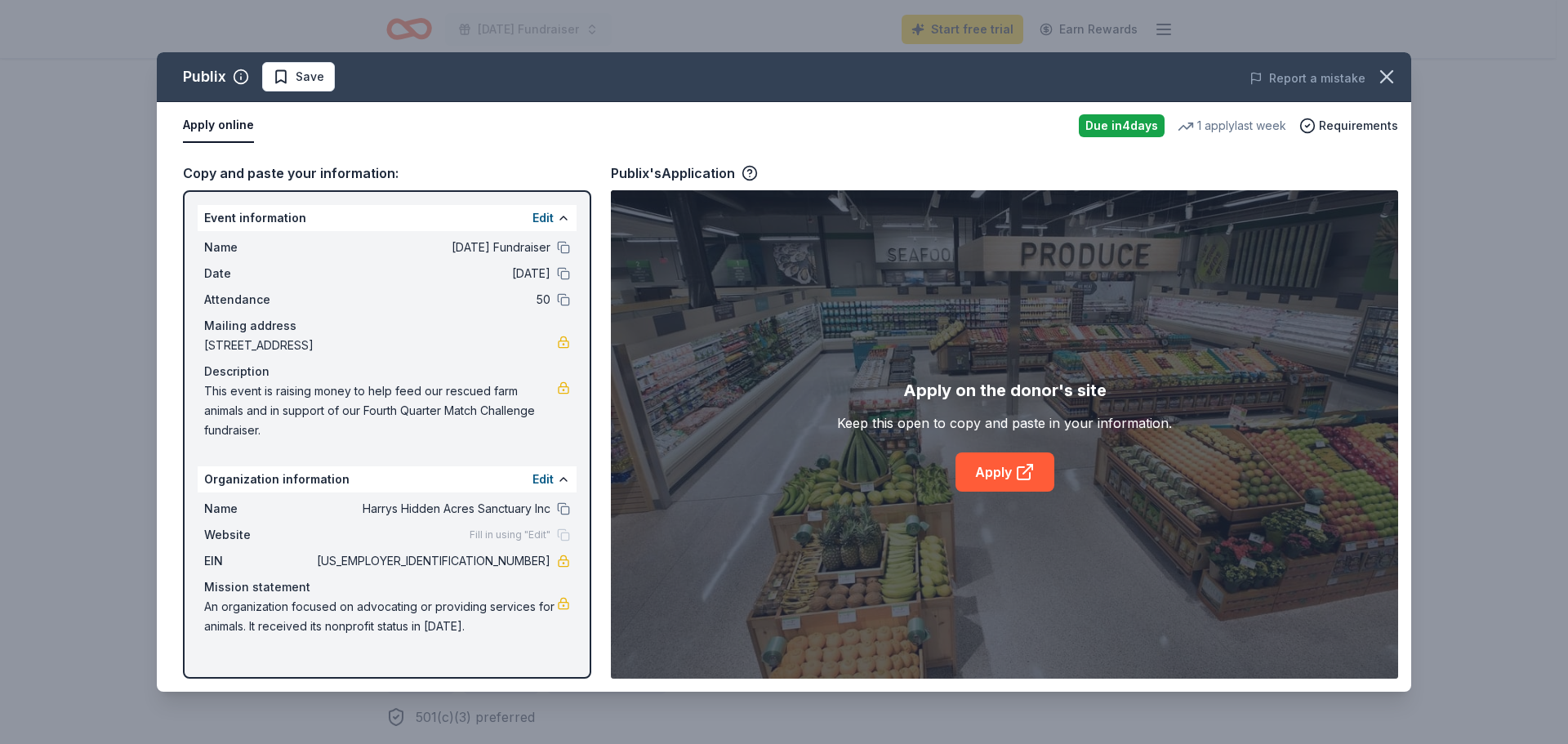
click at [470, 247] on span "[DATE] Fundraiser" at bounding box center [432, 247] width 237 height 20
click at [563, 247] on button at bounding box center [563, 247] width 13 height 13
click at [566, 274] on button at bounding box center [563, 273] width 13 height 13
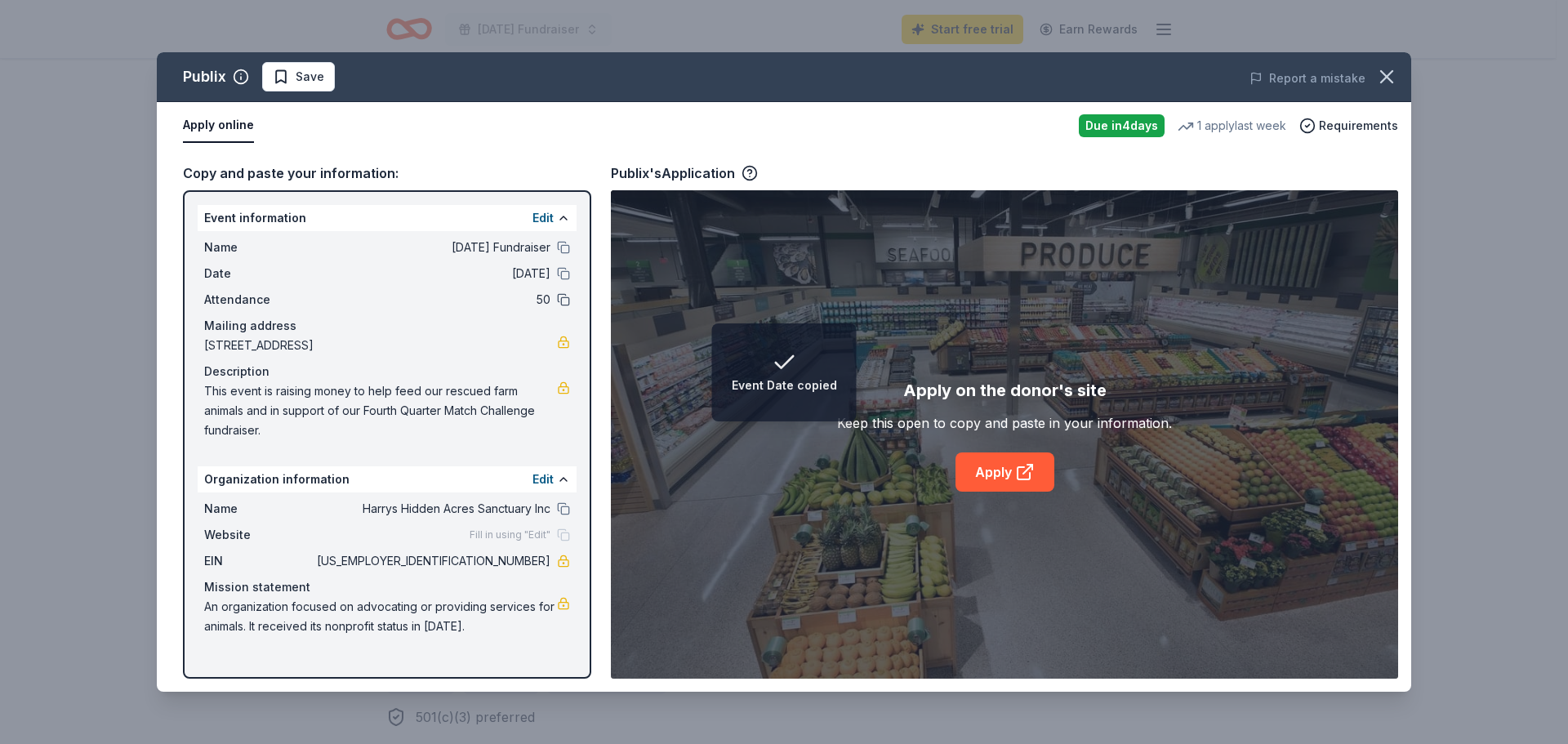
click at [560, 300] on button at bounding box center [563, 299] width 13 height 13
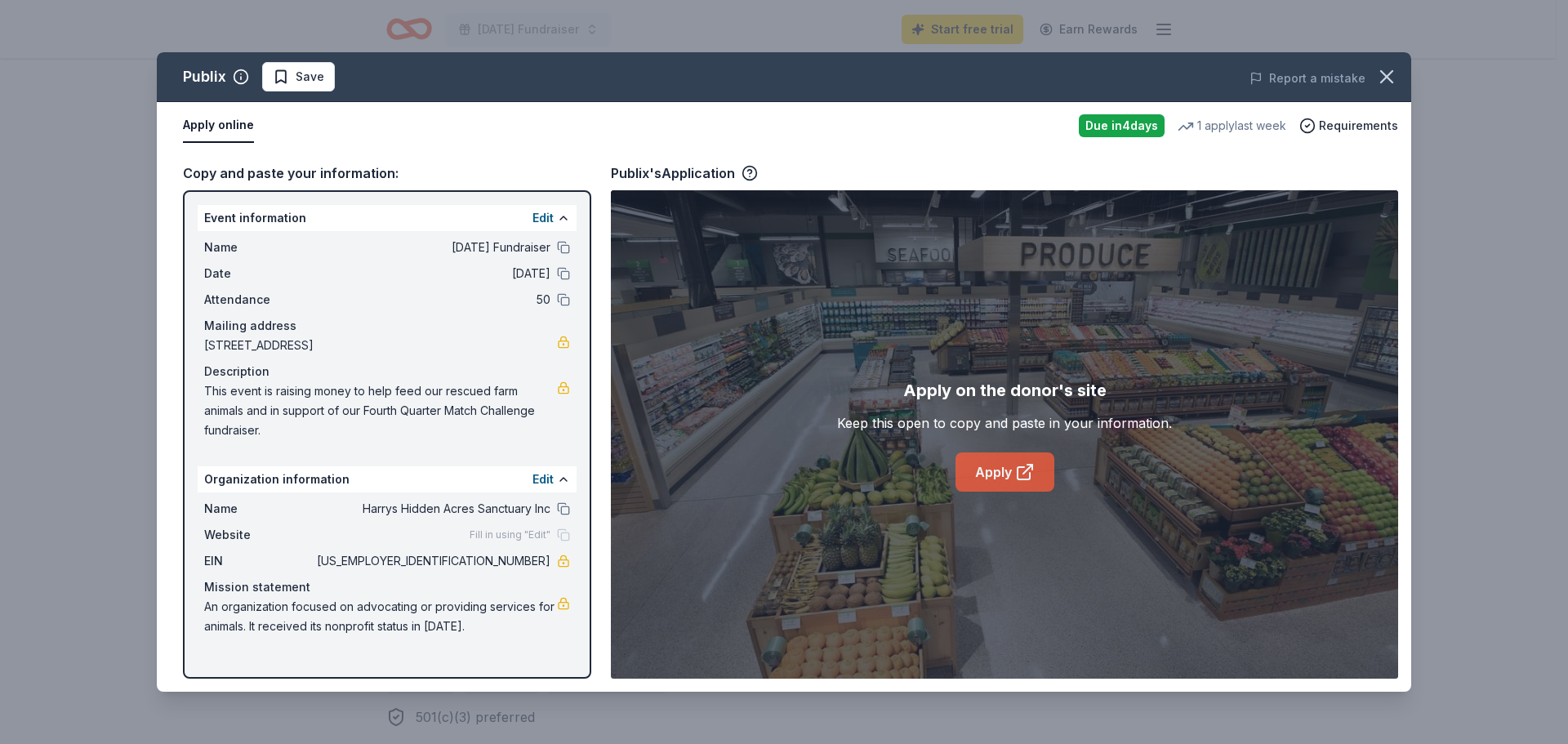
click at [1006, 474] on link "Apply" at bounding box center [1005, 471] width 99 height 39
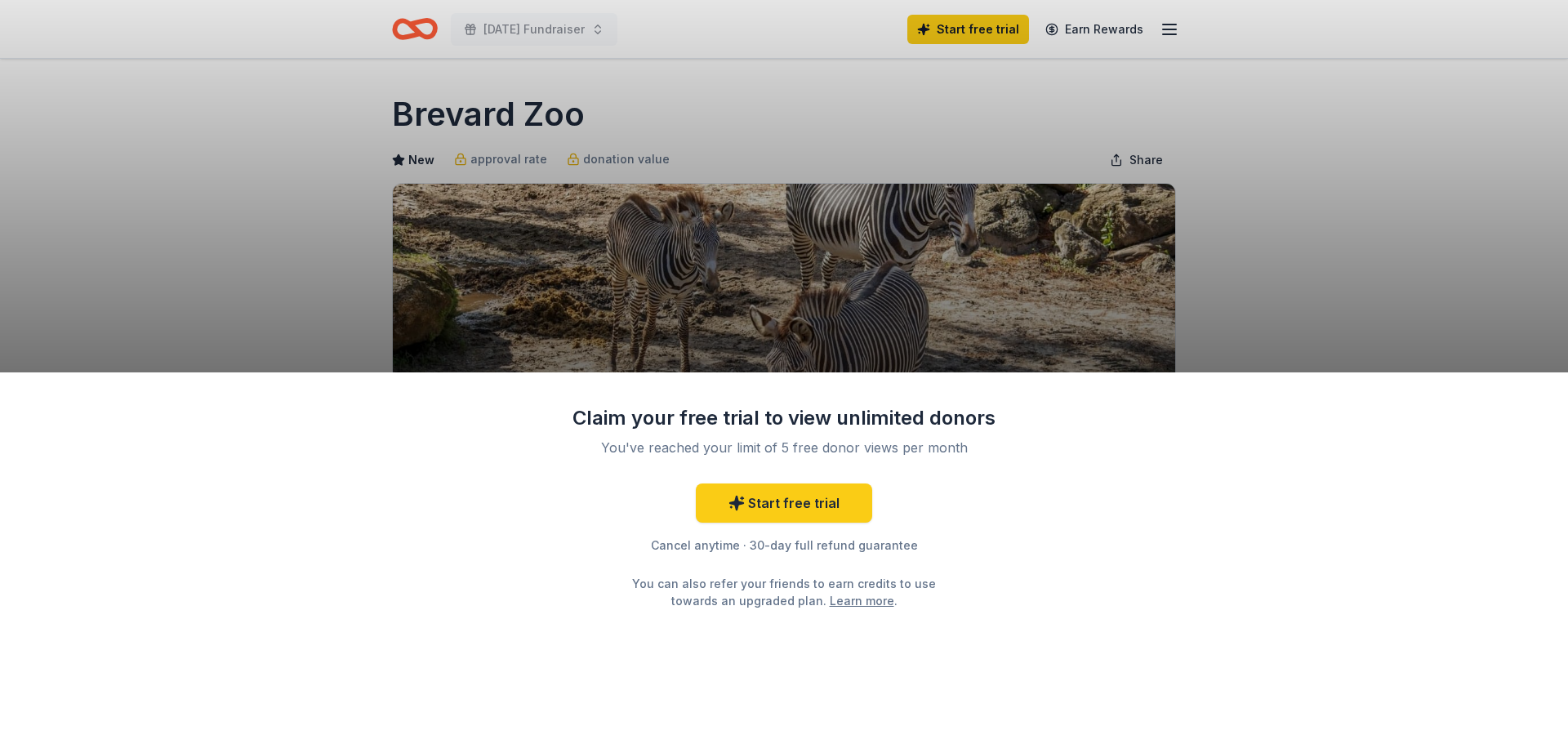
click at [1426, 203] on div "Claim your free trial to view unlimited donors You've reached your limit of 5 f…" at bounding box center [784, 372] width 1568 height 744
